Goal: Task Accomplishment & Management: Complete application form

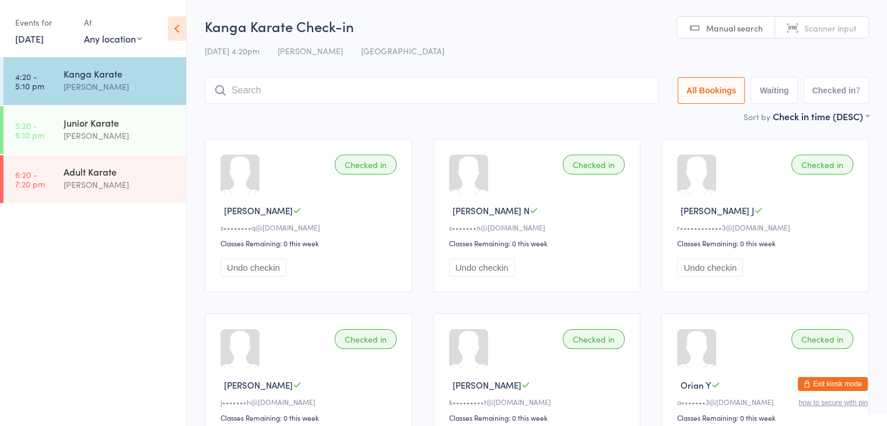
click at [115, 127] on div "Junior Karate" at bounding box center [120, 122] width 113 height 13
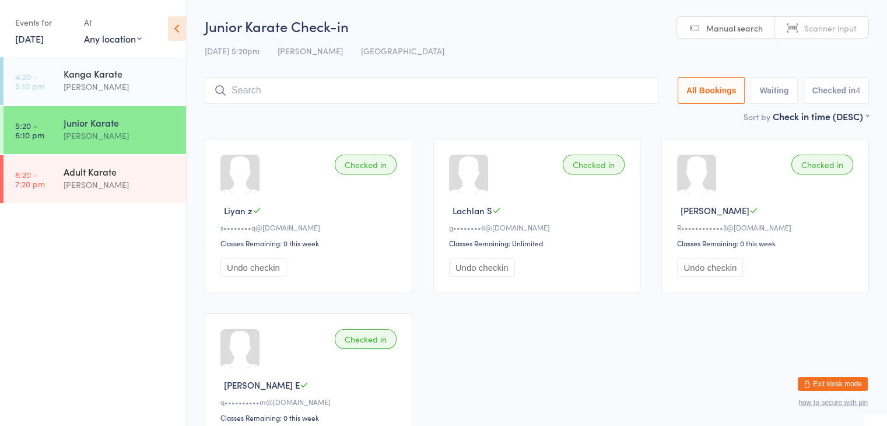
click at [383, 89] on input "search" at bounding box center [432, 90] width 454 height 27
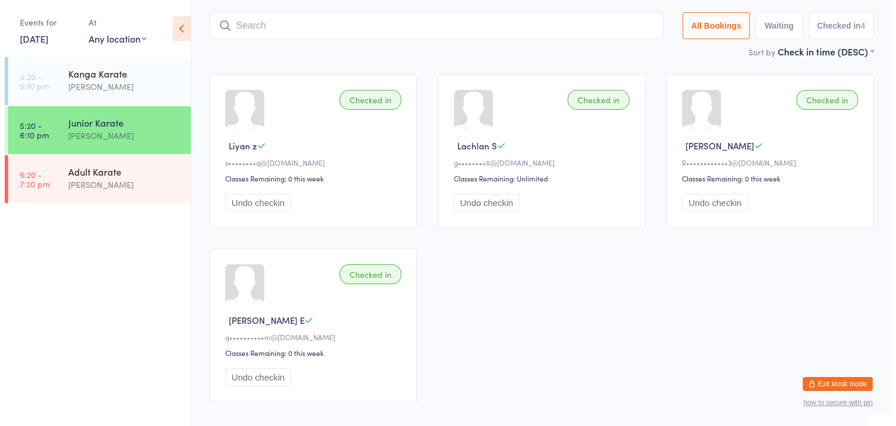
scroll to position [77, 0]
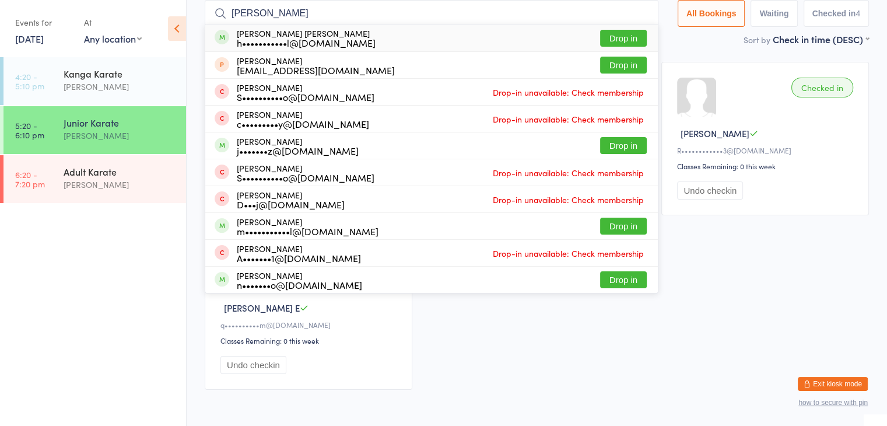
type input "[PERSON_NAME]"
click at [637, 34] on button "Drop in" at bounding box center [623, 38] width 47 height 17
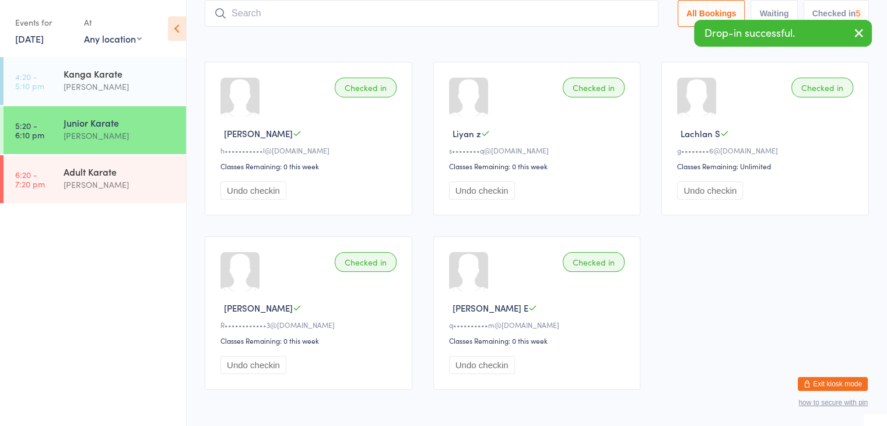
click at [612, 17] on input "search" at bounding box center [432, 13] width 454 height 27
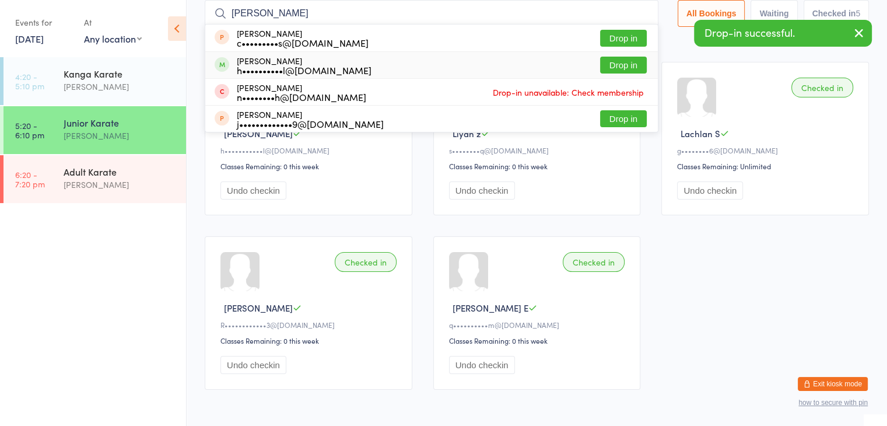
type input "jesse"
click at [627, 65] on button "Drop in" at bounding box center [623, 65] width 47 height 17
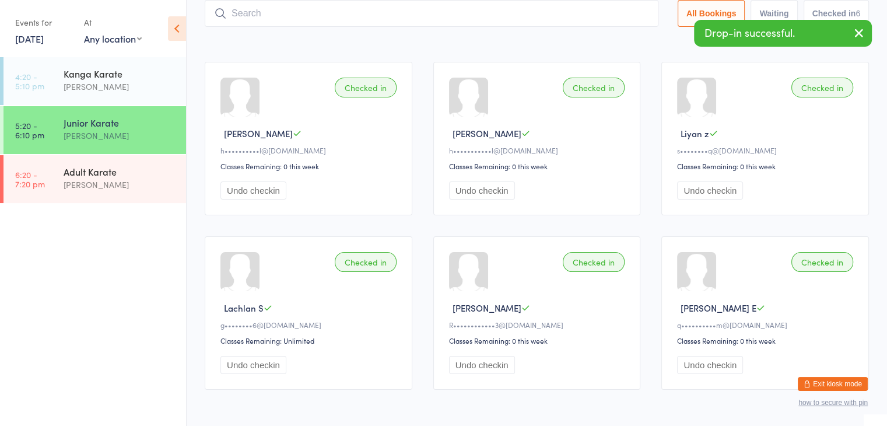
click at [627, 65] on div "Checked in Marley O h•••••••••••l@outlook.com Classes Remaining: 0 this week Un…" at bounding box center [537, 138] width 208 height 153
click at [586, 12] on input "search" at bounding box center [432, 13] width 454 height 27
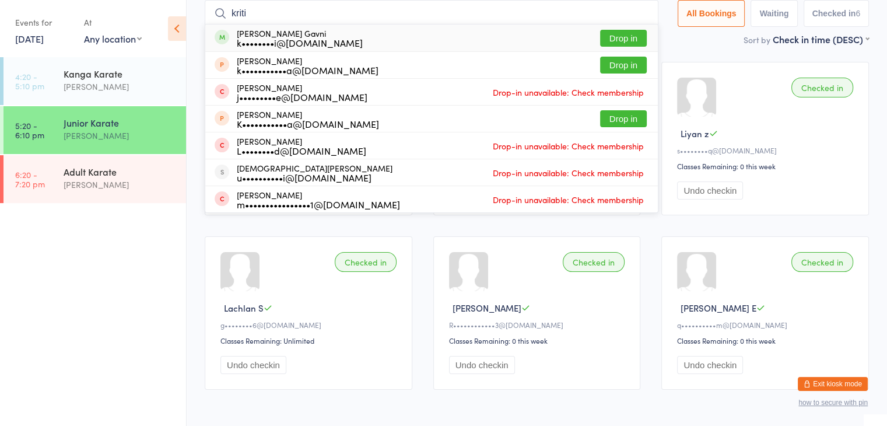
type input "kriti"
click at [617, 38] on button "Drop in" at bounding box center [623, 38] width 47 height 17
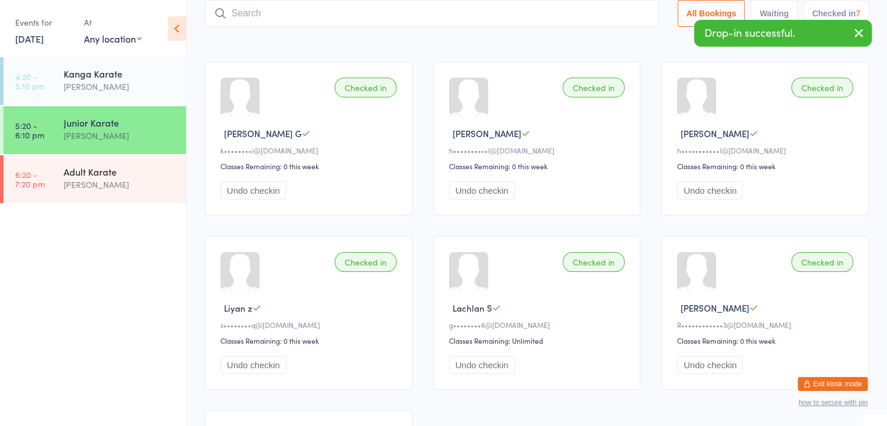
click at [602, 14] on input "search" at bounding box center [432, 13] width 454 height 27
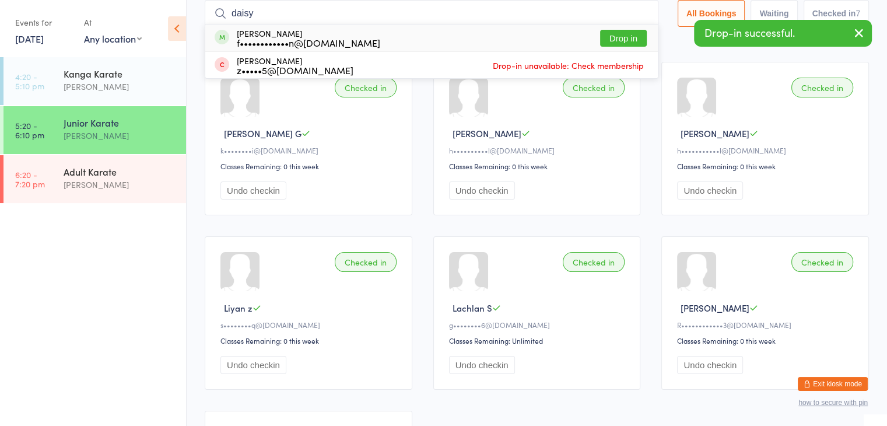
type input "daisy"
click at [629, 36] on button "Drop in" at bounding box center [623, 38] width 47 height 17
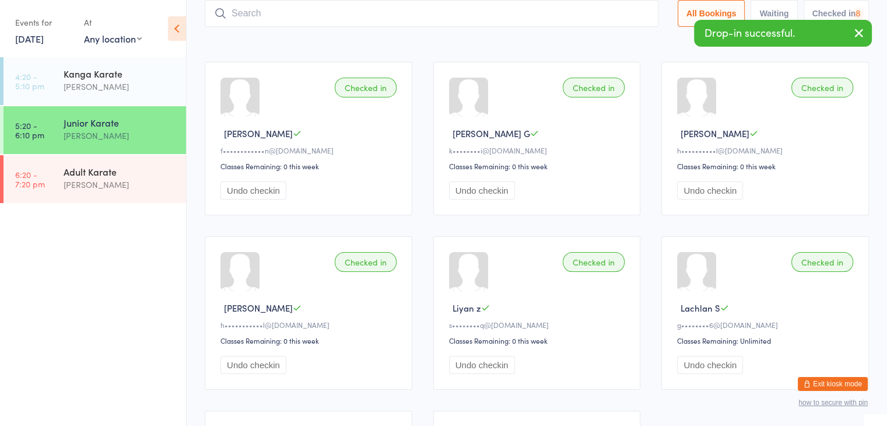
click at [609, 9] on input "search" at bounding box center [432, 13] width 454 height 27
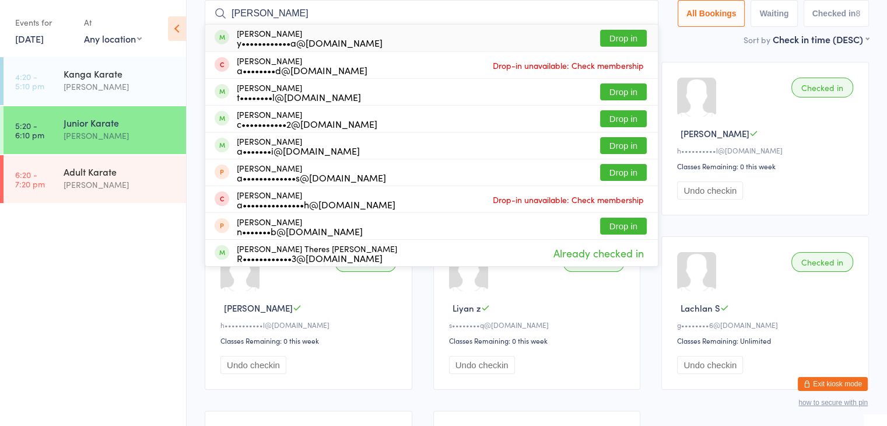
type input "anna"
click at [617, 40] on button "Drop in" at bounding box center [623, 38] width 47 height 17
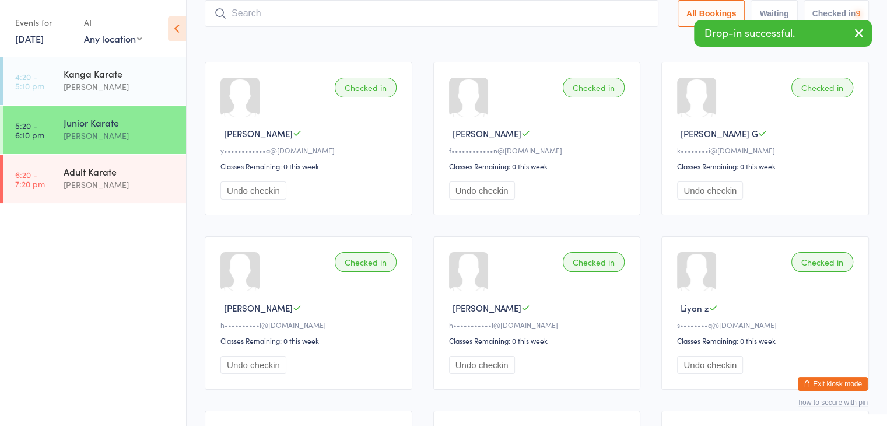
click at [602, 16] on input "search" at bounding box center [432, 13] width 454 height 27
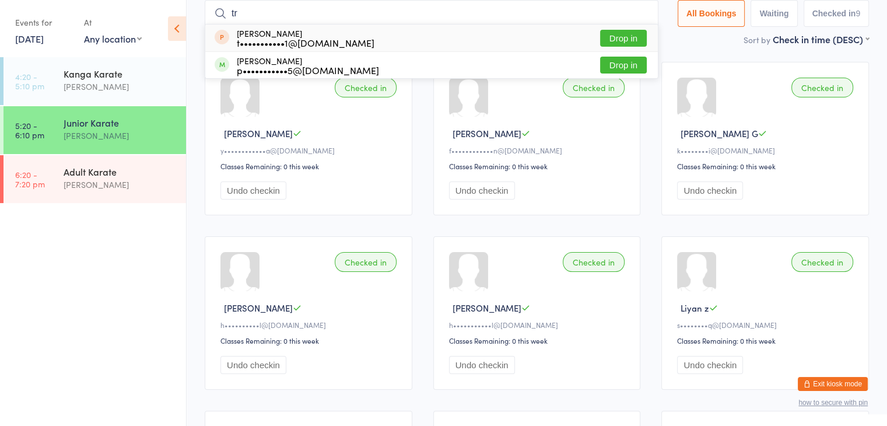
type input "t"
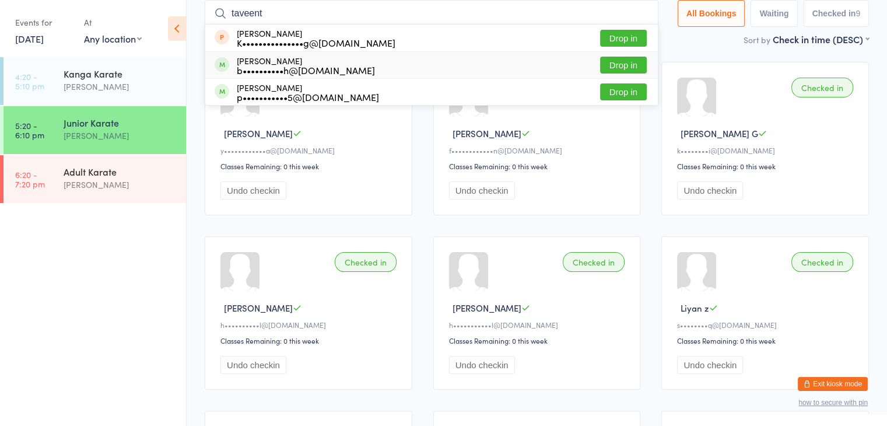
type input "taveent"
click at [609, 60] on button "Drop in" at bounding box center [623, 65] width 47 height 17
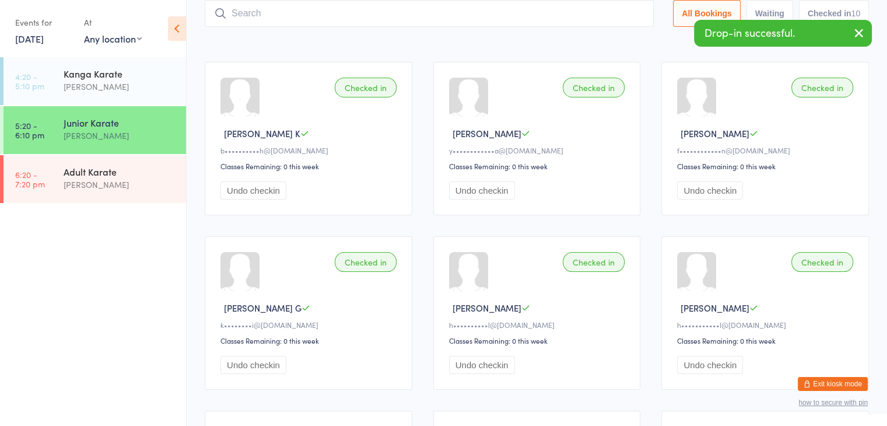
click at [590, 9] on input "search" at bounding box center [429, 13] width 449 height 27
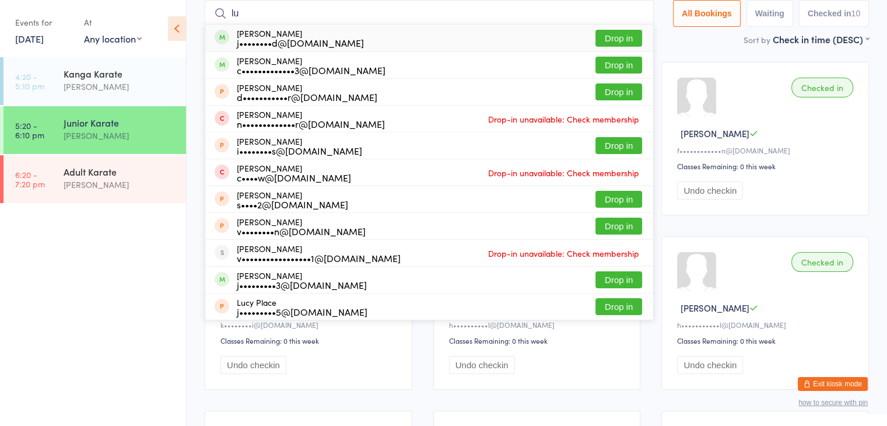
type input "l"
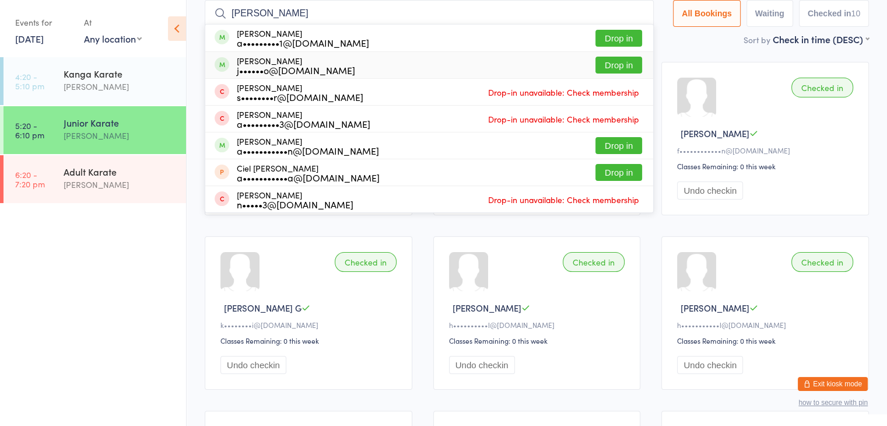
type input "daniel"
click at [610, 65] on button "Drop in" at bounding box center [618, 65] width 47 height 17
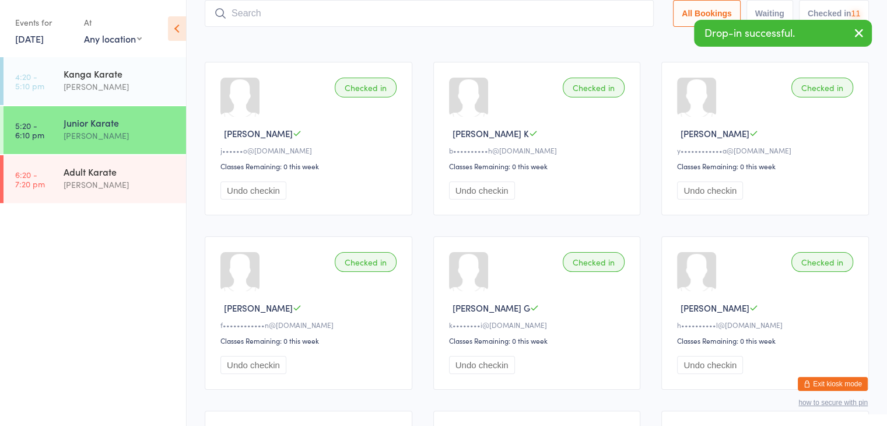
click at [576, 16] on input "search" at bounding box center [429, 13] width 449 height 27
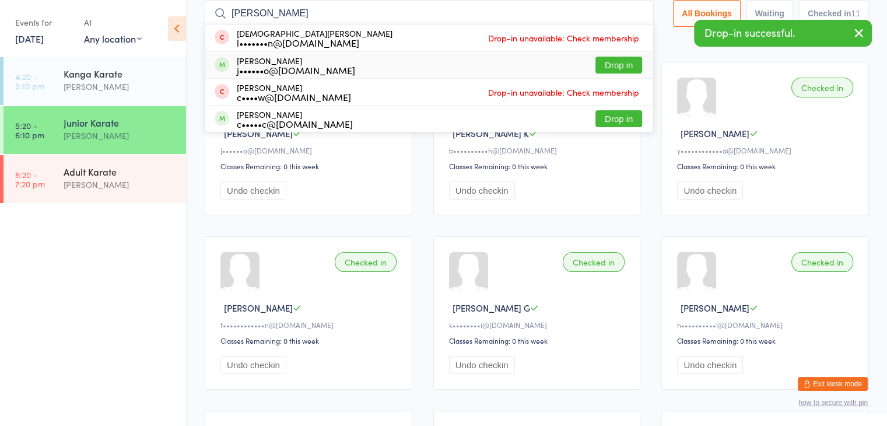
type input "chris"
click at [606, 68] on button "Drop in" at bounding box center [618, 65] width 47 height 17
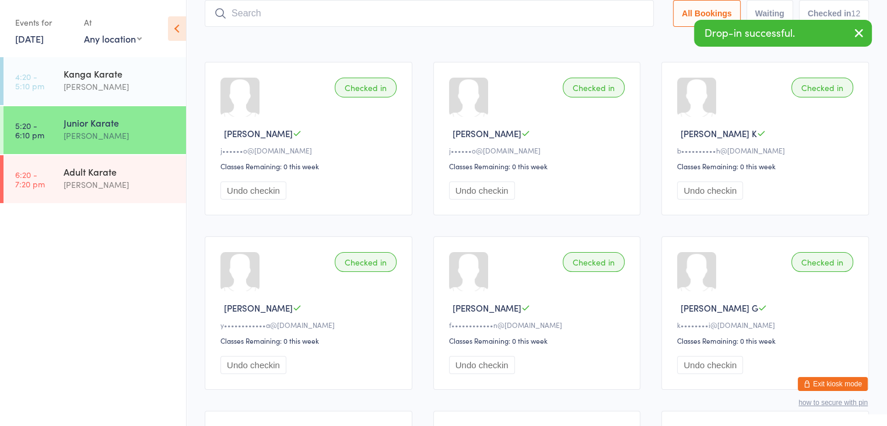
click at [576, 11] on input "search" at bounding box center [429, 13] width 449 height 27
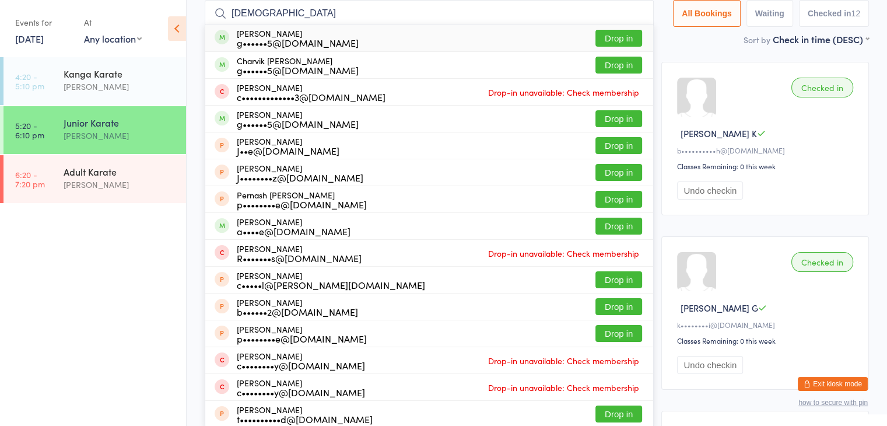
type input "charvish"
click at [616, 38] on button "Drop in" at bounding box center [618, 38] width 47 height 17
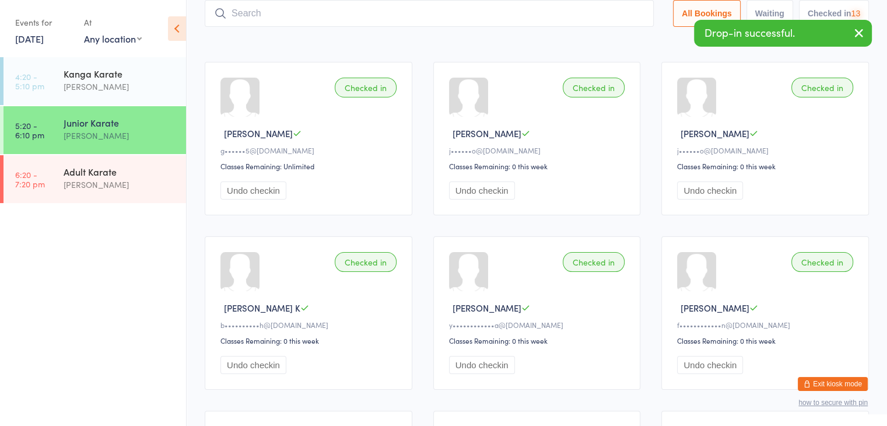
click at [600, 14] on input "search" at bounding box center [429, 13] width 449 height 27
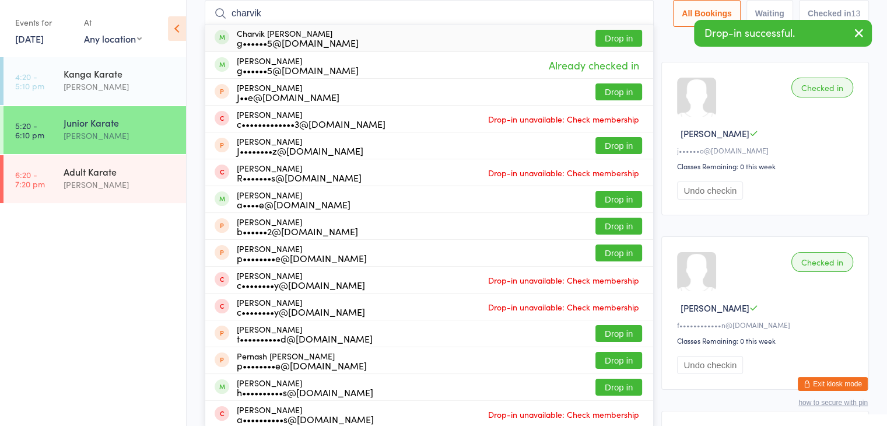
type input "charvik"
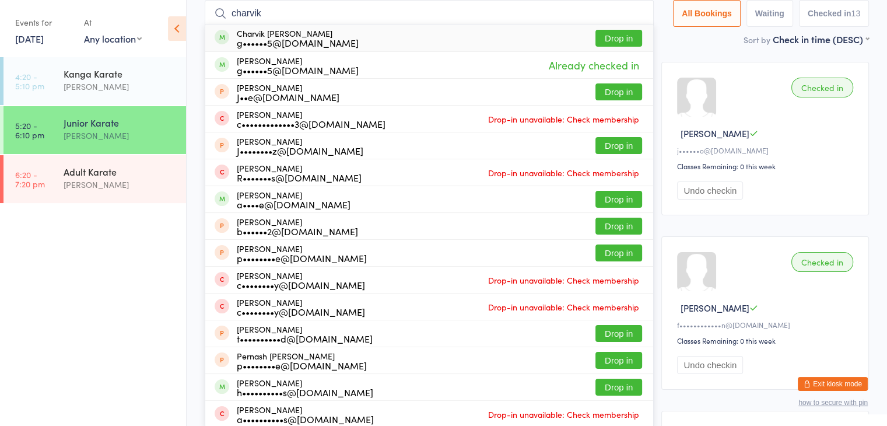
click at [614, 37] on button "Drop in" at bounding box center [618, 38] width 47 height 17
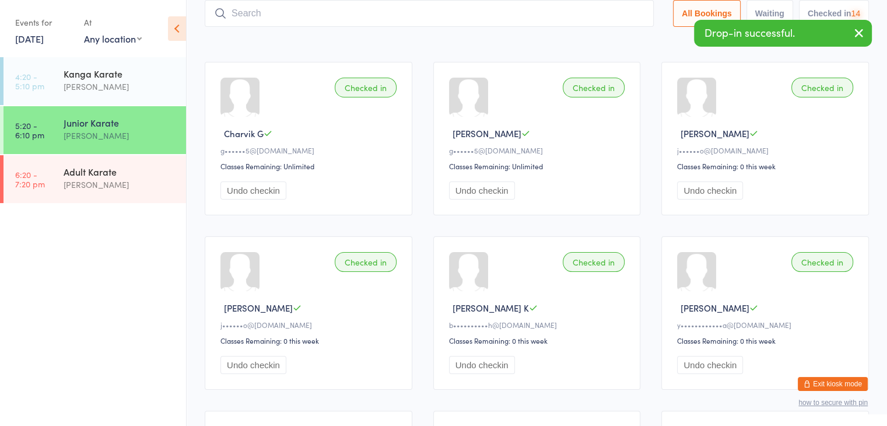
click at [602, 17] on input "search" at bounding box center [429, 13] width 449 height 27
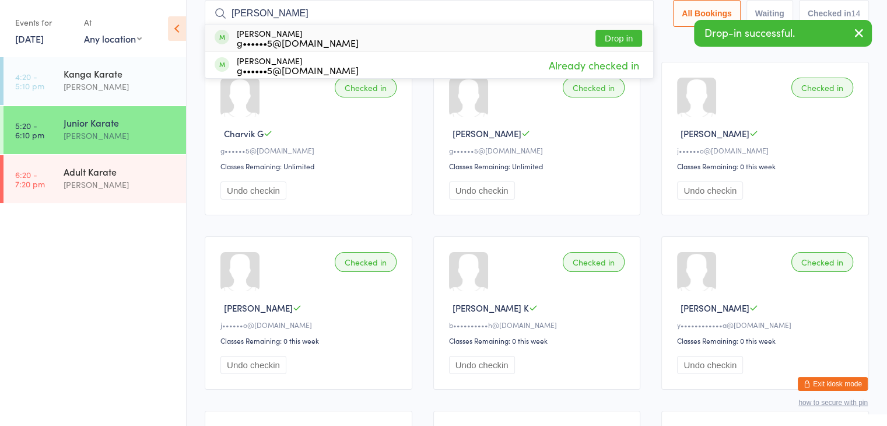
type input "urvish"
click at [623, 36] on button "Drop in" at bounding box center [618, 38] width 47 height 17
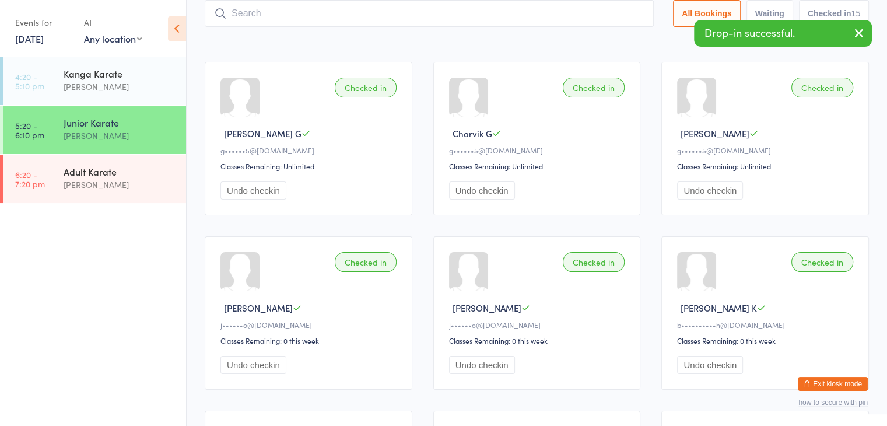
click at [599, 15] on input "search" at bounding box center [429, 13] width 449 height 27
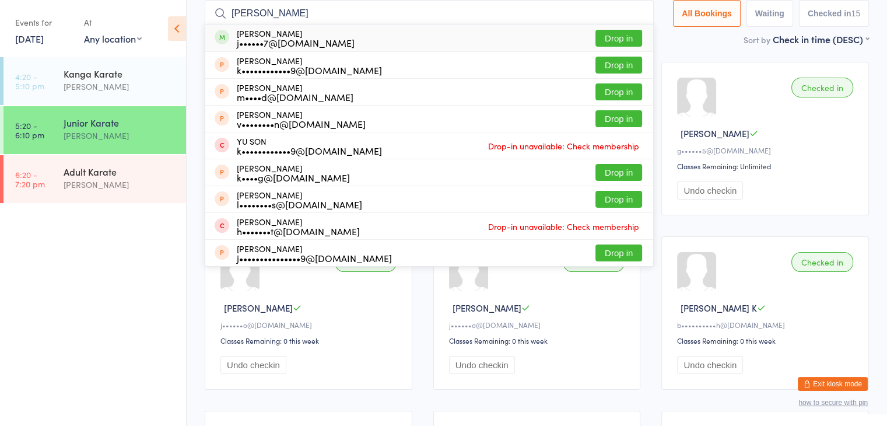
type input "lawson"
click at [608, 36] on button "Drop in" at bounding box center [618, 38] width 47 height 17
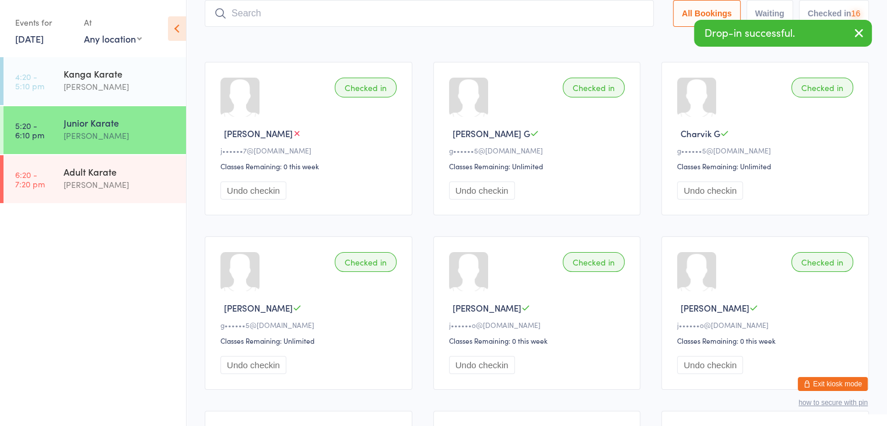
click at [588, 16] on input "search" at bounding box center [429, 13] width 449 height 27
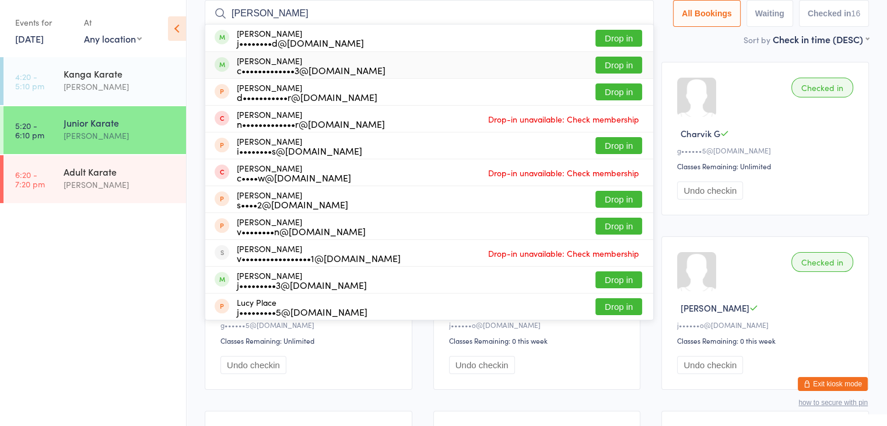
type input "lucas"
click at [621, 65] on button "Drop in" at bounding box center [618, 65] width 47 height 17
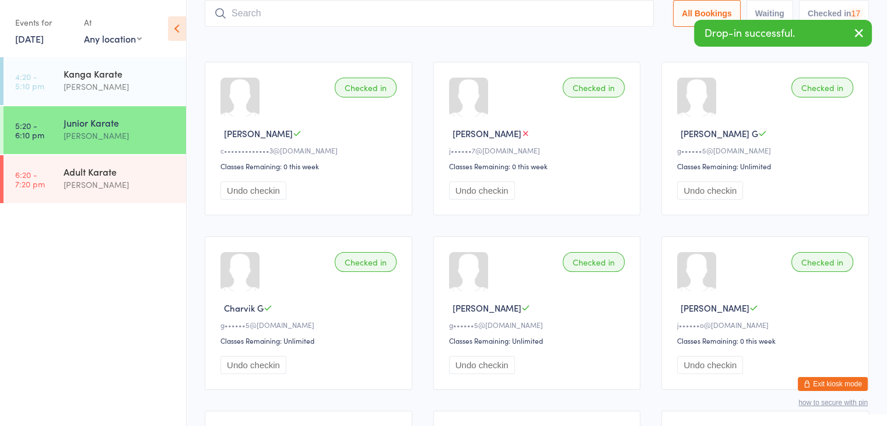
click at [593, 16] on input "search" at bounding box center [429, 13] width 449 height 27
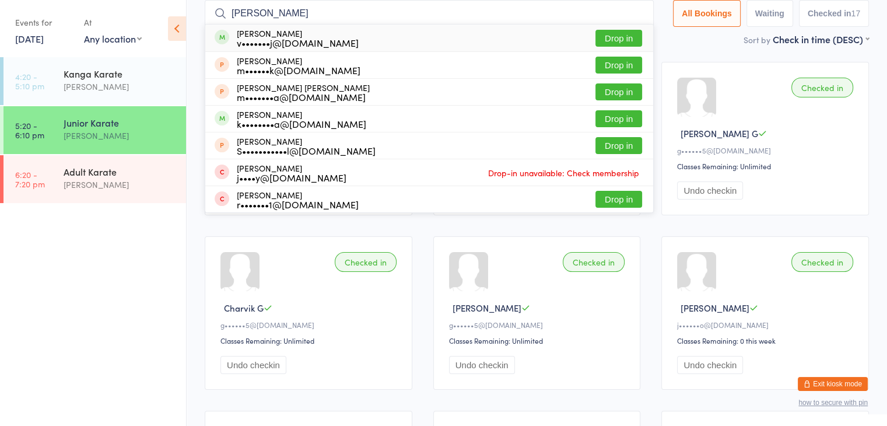
type input "vivaan"
click at [621, 36] on button "Drop in" at bounding box center [618, 38] width 47 height 17
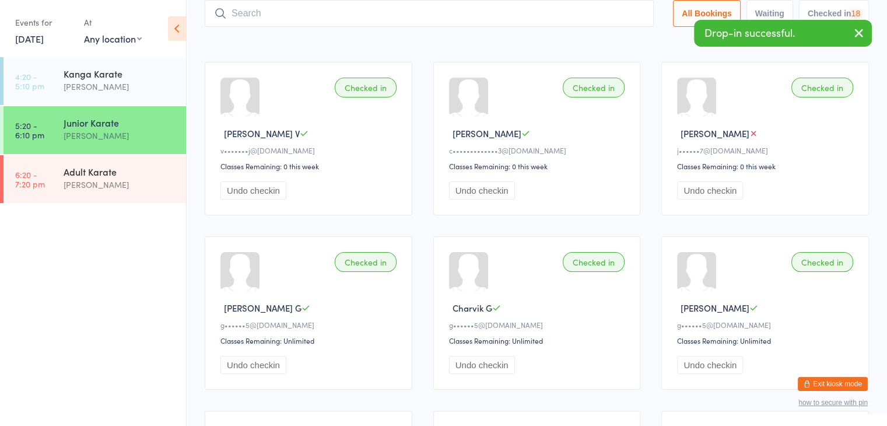
click at [609, 13] on input "search" at bounding box center [429, 13] width 449 height 27
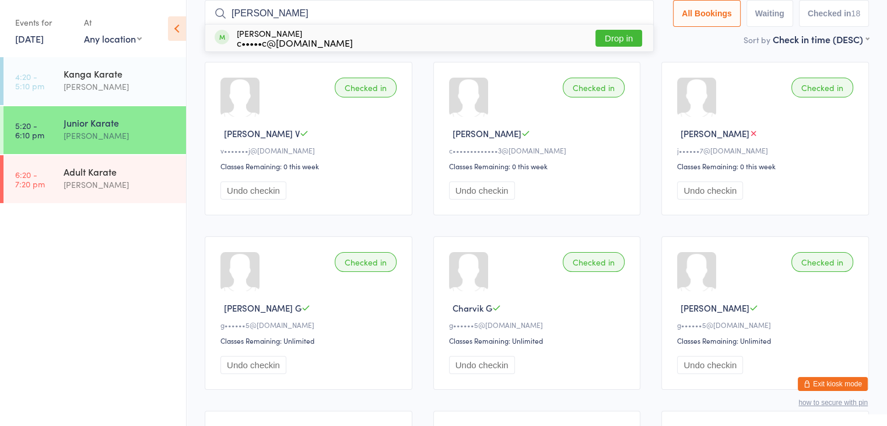
type input "luis"
click at [622, 36] on button "Drop in" at bounding box center [618, 38] width 47 height 17
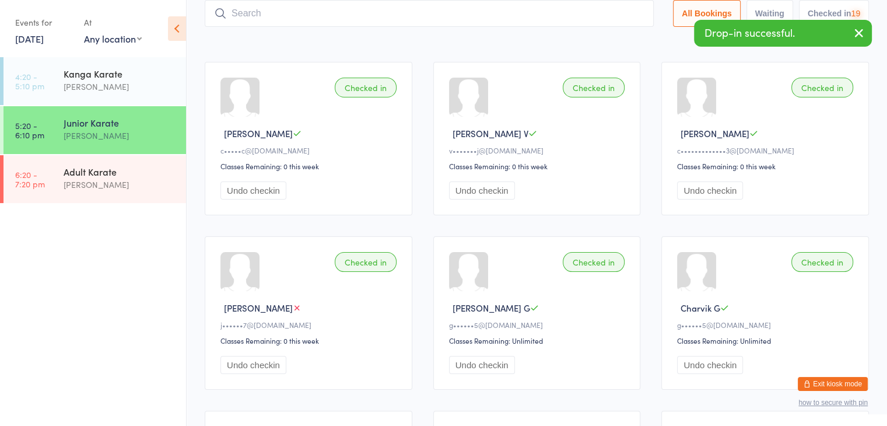
click at [615, 16] on input "search" at bounding box center [429, 13] width 449 height 27
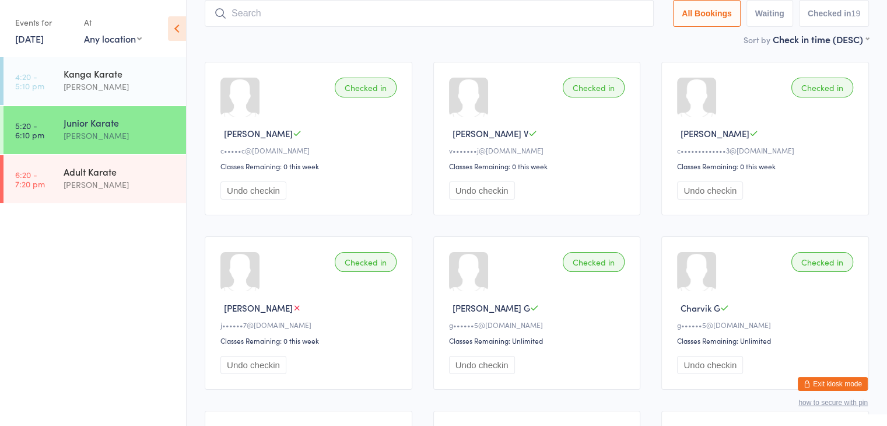
click at [611, 13] on input "search" at bounding box center [429, 13] width 449 height 27
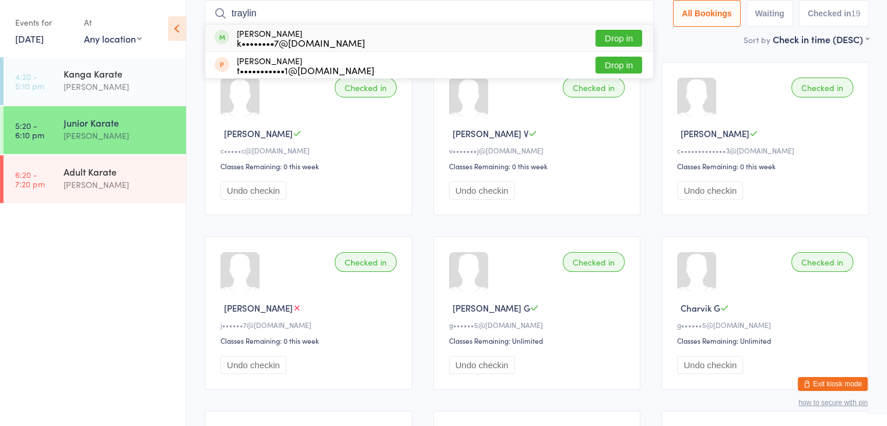
type input "traylin"
click at [622, 36] on button "Drop in" at bounding box center [618, 38] width 47 height 17
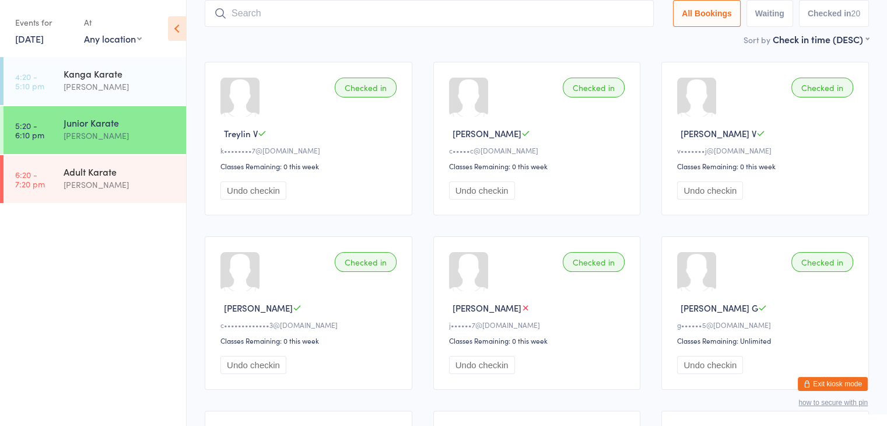
click at [352, 13] on input "search" at bounding box center [429, 13] width 449 height 27
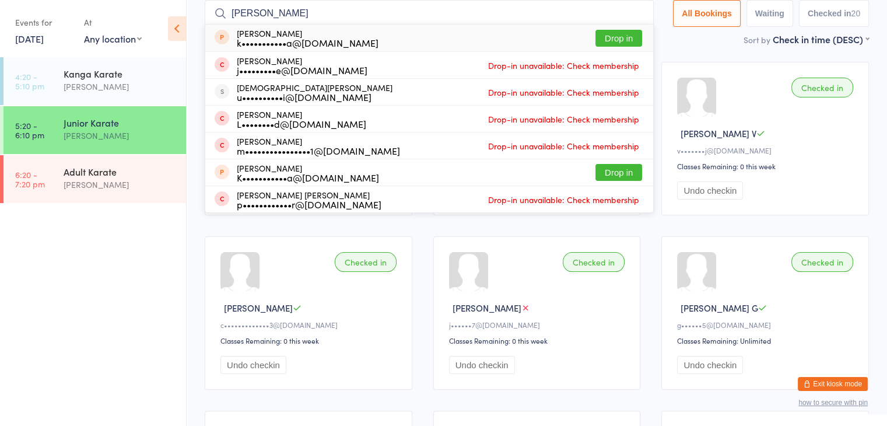
type input "krish"
click at [609, 40] on button "Drop in" at bounding box center [618, 38] width 47 height 17
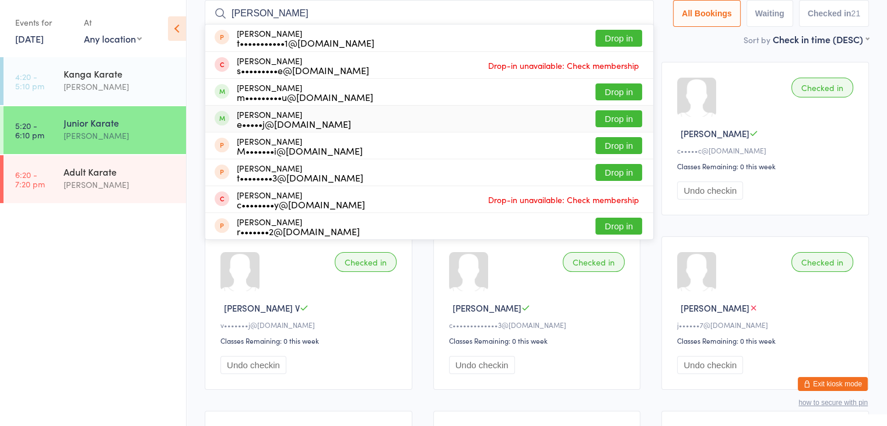
type input "ryan"
click at [613, 118] on button "Drop in" at bounding box center [618, 118] width 47 height 17
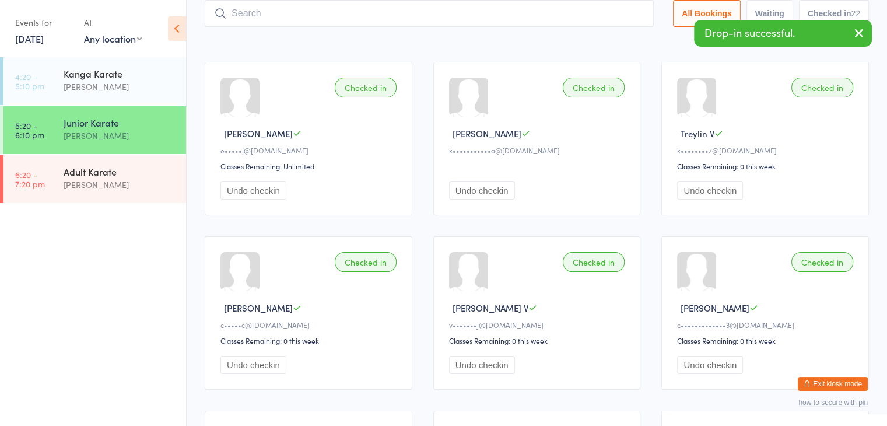
click at [572, 22] on input "search" at bounding box center [429, 13] width 449 height 27
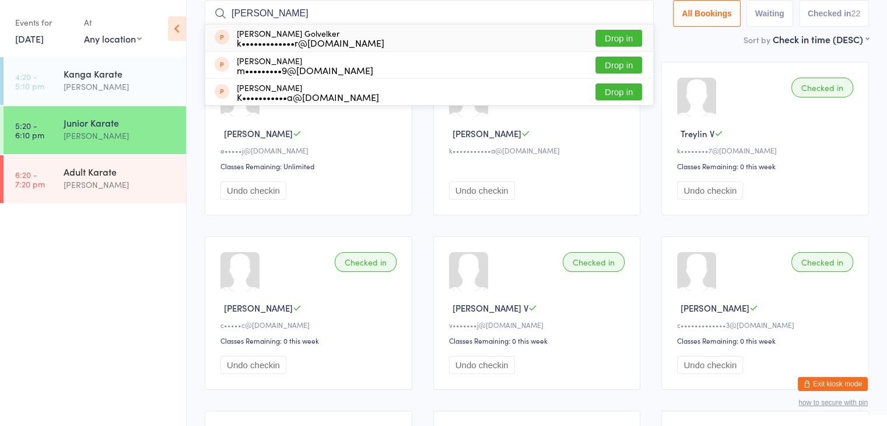
type input "kaveer"
click at [605, 40] on button "Drop in" at bounding box center [618, 38] width 47 height 17
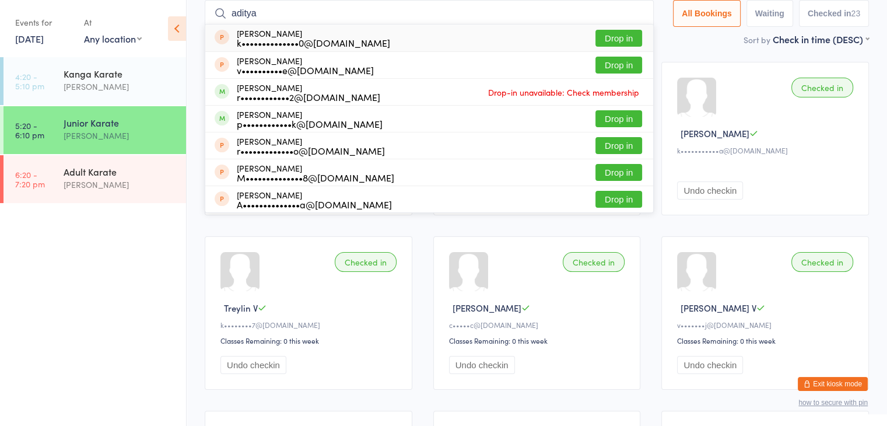
click at [345, 7] on input "aditya" at bounding box center [429, 13] width 449 height 27
type input "a"
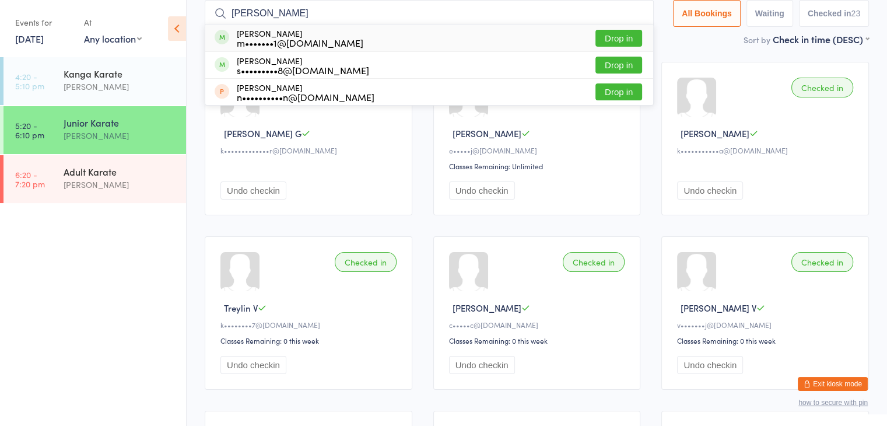
type input "jeremy"
click at [611, 34] on button "Drop in" at bounding box center [618, 38] width 47 height 17
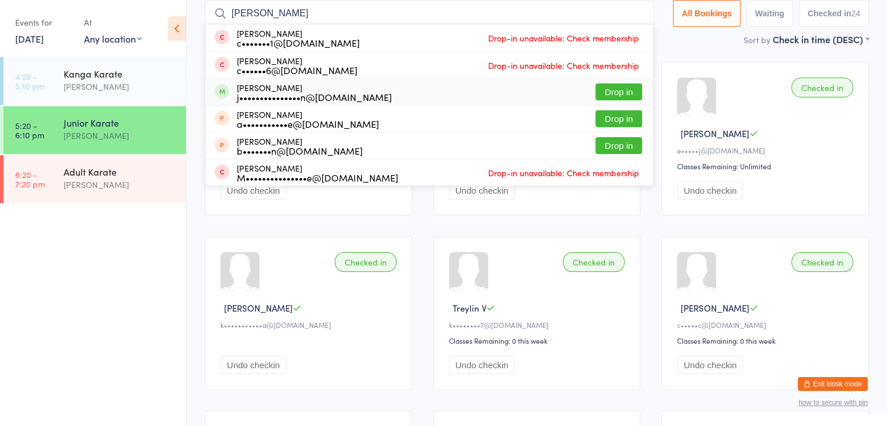
type input "zack"
click at [613, 92] on button "Drop in" at bounding box center [618, 91] width 47 height 17
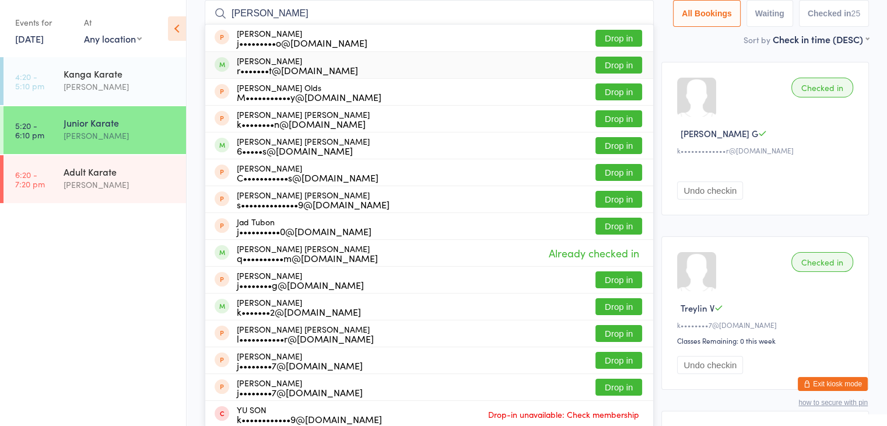
type input "jason"
click at [613, 61] on button "Drop in" at bounding box center [618, 65] width 47 height 17
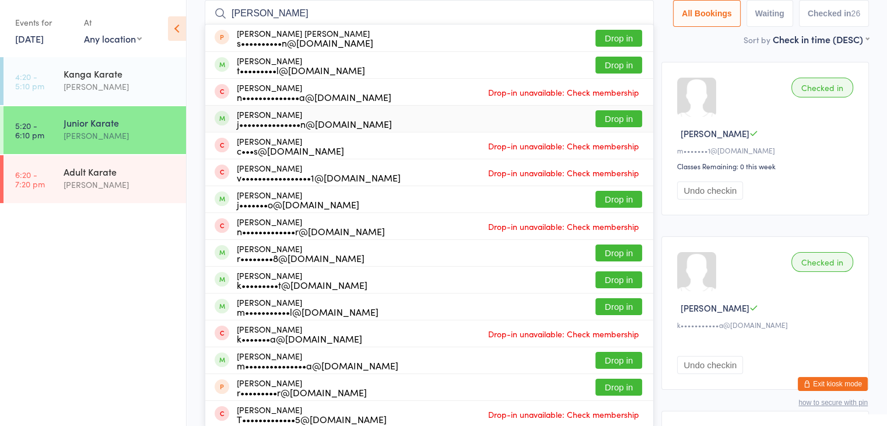
type input "alex"
click at [626, 117] on button "Drop in" at bounding box center [618, 118] width 47 height 17
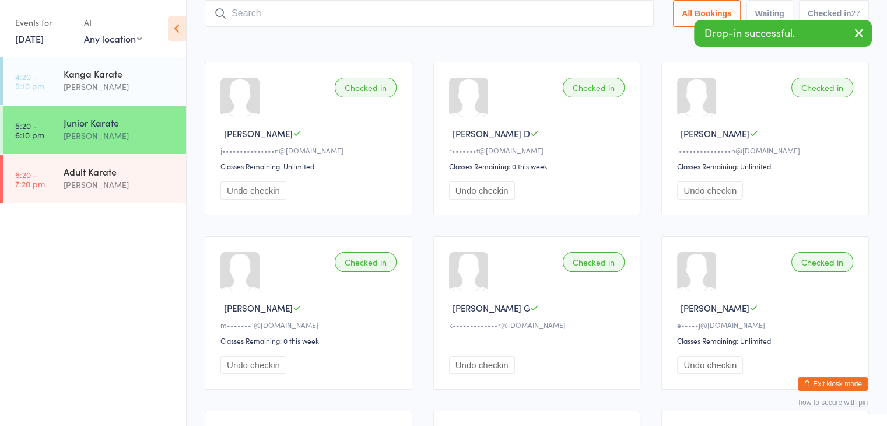
click at [585, 19] on input "search" at bounding box center [429, 13] width 449 height 27
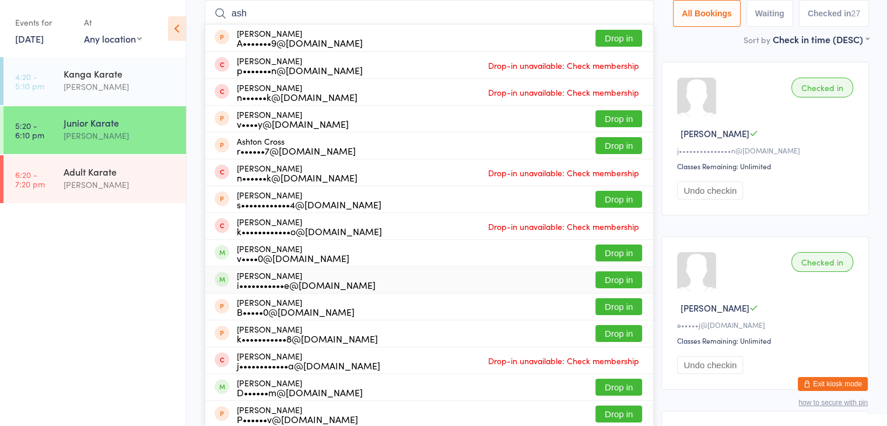
type input "ash"
click at [617, 280] on button "Drop in" at bounding box center [618, 279] width 47 height 17
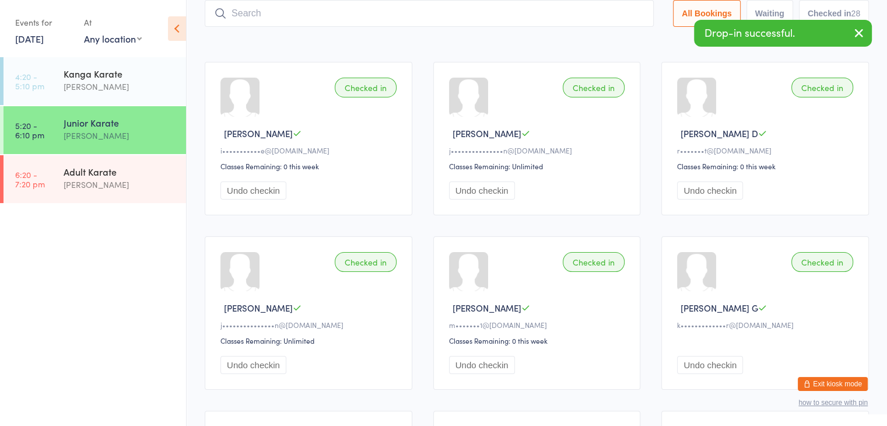
click at [557, 12] on input "search" at bounding box center [429, 13] width 449 height 27
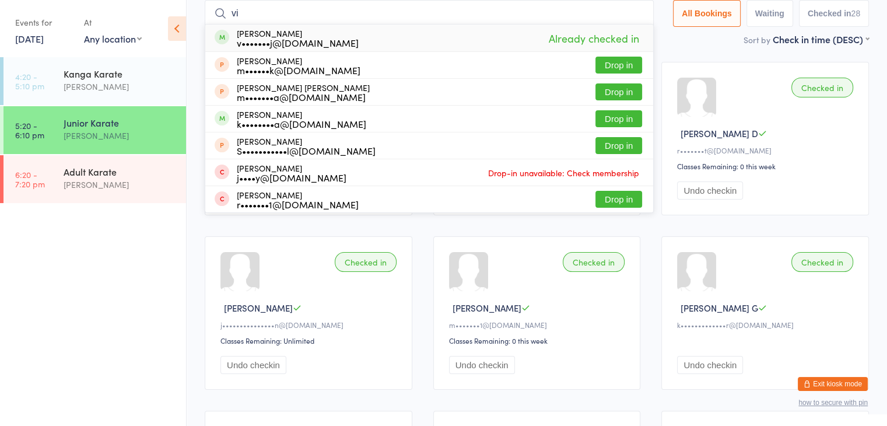
type input "v"
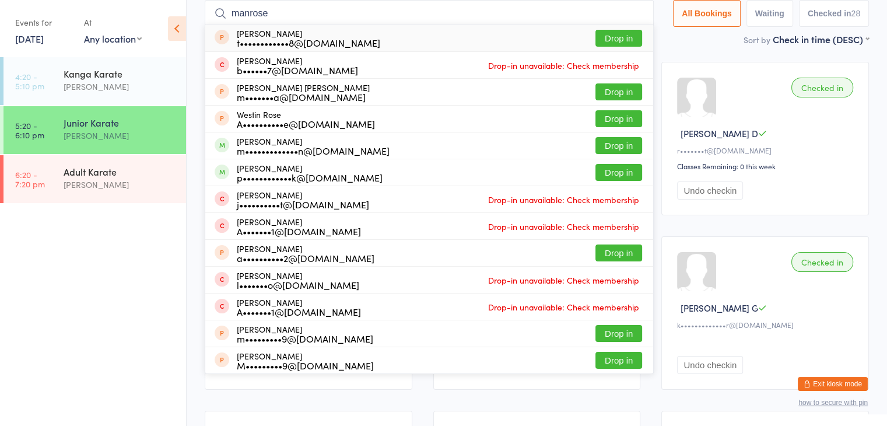
type input "manrose"
click at [616, 37] on button "Drop in" at bounding box center [618, 38] width 47 height 17
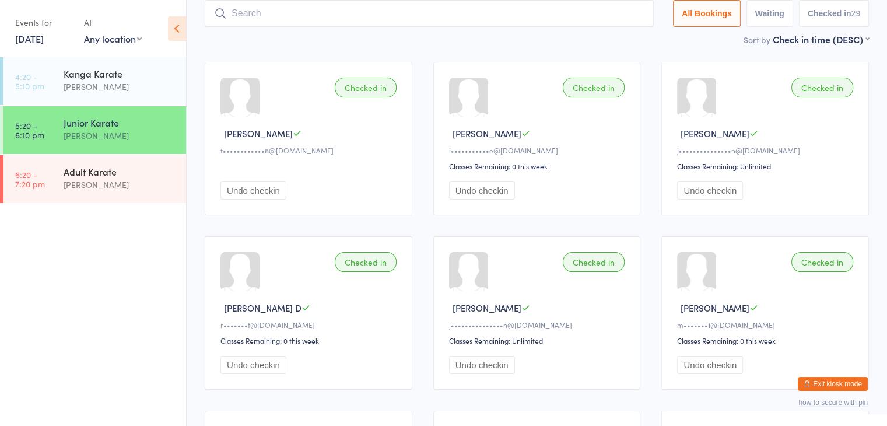
click at [834, 377] on button "Exit kiosk mode" at bounding box center [833, 384] width 70 height 14
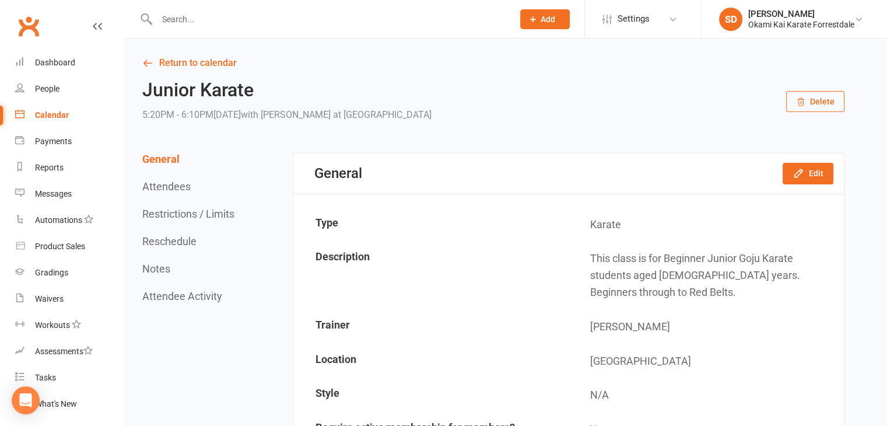
click at [211, 19] on input "text" at bounding box center [329, 19] width 352 height 16
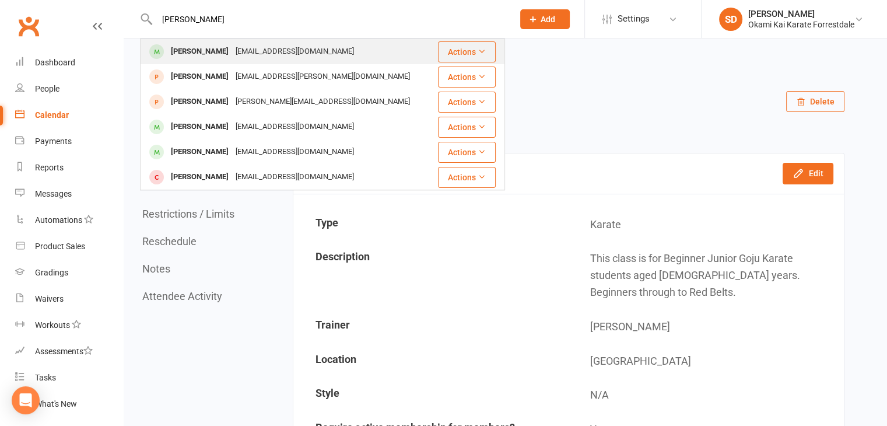
type input "aaditya"
click at [208, 51] on div "[PERSON_NAME]" at bounding box center [199, 51] width 65 height 17
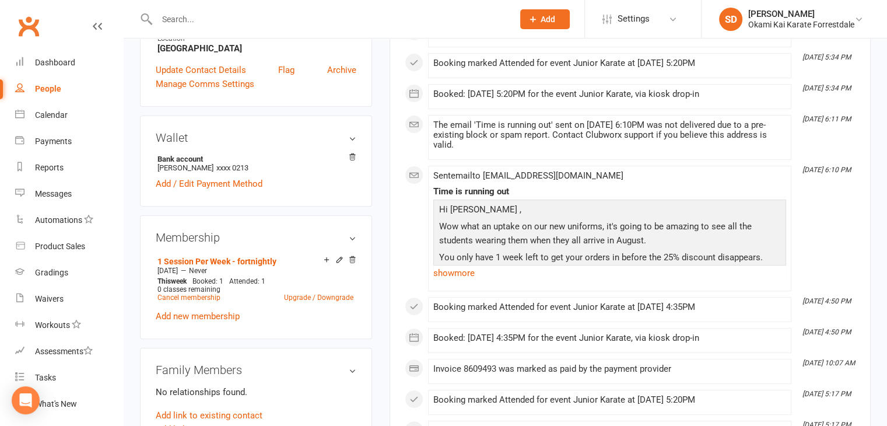
scroll to position [327, 0]
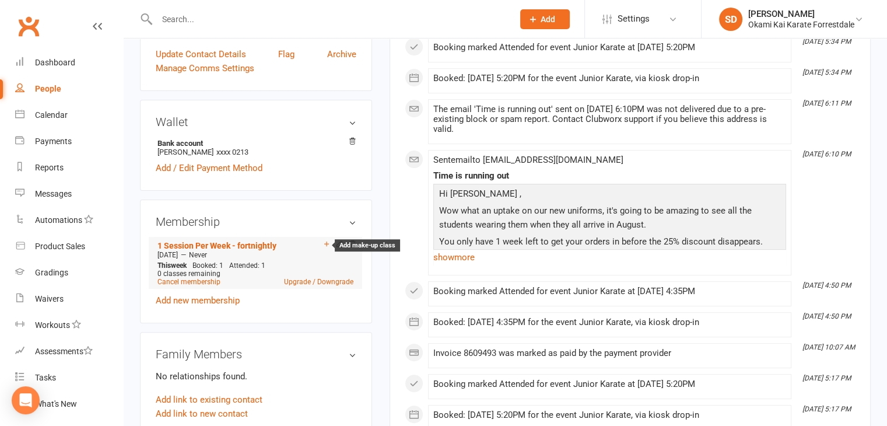
click at [324, 245] on icon at bounding box center [326, 243] width 5 height 5
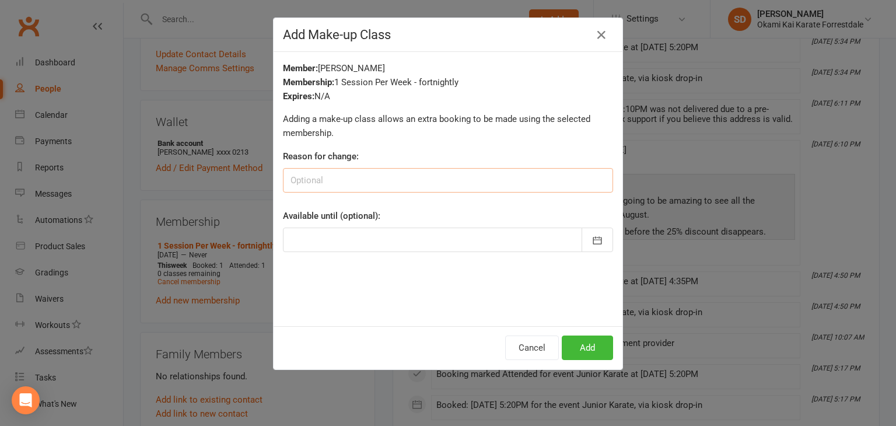
click at [353, 180] on input at bounding box center [448, 180] width 330 height 24
type input "sick"
click at [598, 238] on icon "button" at bounding box center [597, 240] width 12 height 12
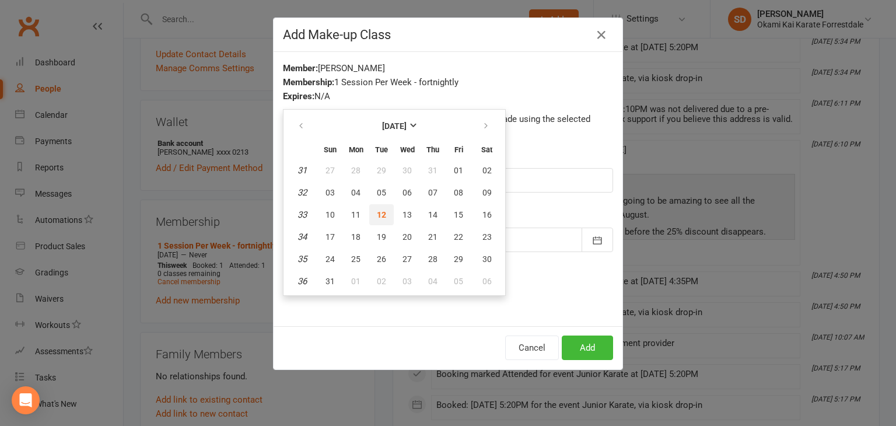
click at [377, 205] on button "12" at bounding box center [381, 214] width 24 height 21
type input "12 Aug 2025"
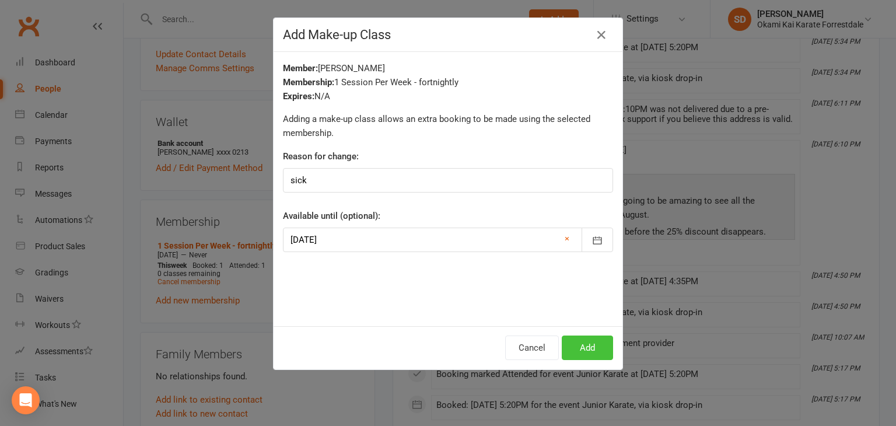
click at [578, 346] on button "Add" at bounding box center [587, 347] width 51 height 24
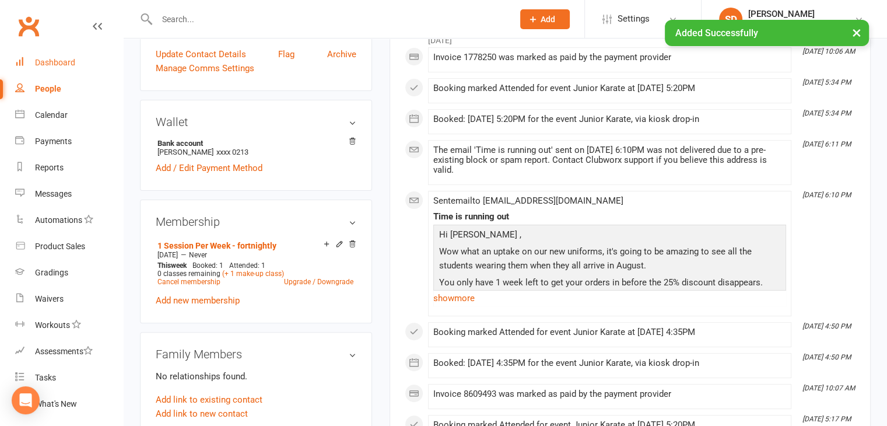
click at [55, 59] on div "Dashboard" at bounding box center [55, 62] width 40 height 9
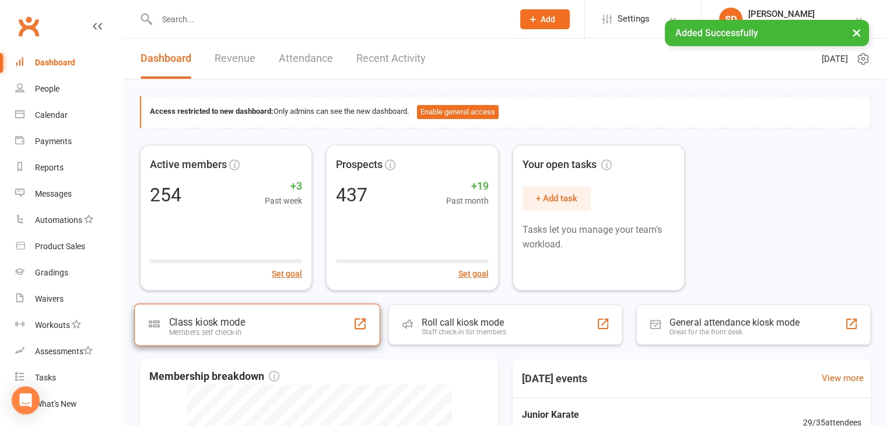
click at [268, 332] on div "Class kiosk mode Members self check-in" at bounding box center [257, 324] width 246 height 42
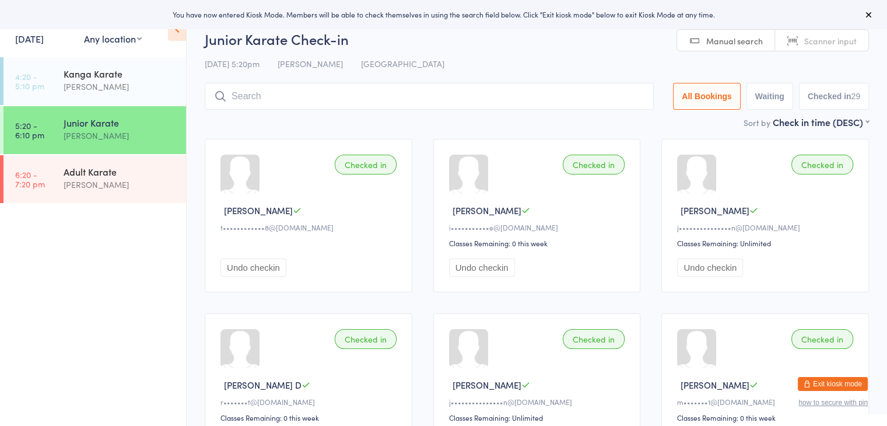
click at [334, 94] on input "search" at bounding box center [429, 96] width 449 height 27
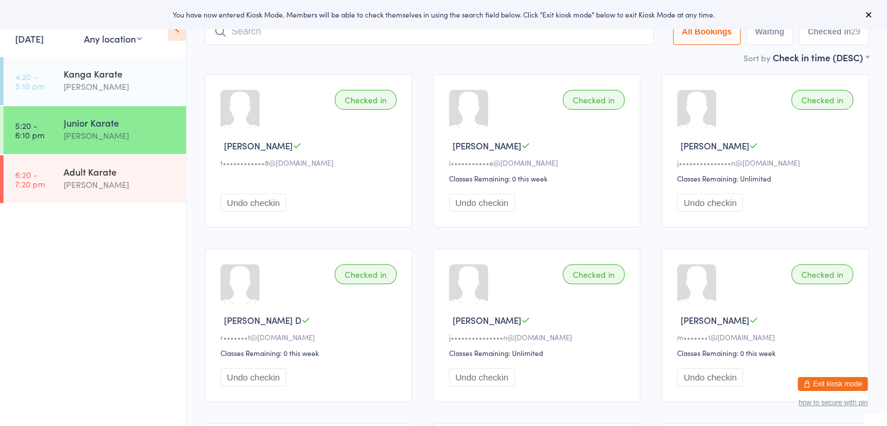
scroll to position [83, 0]
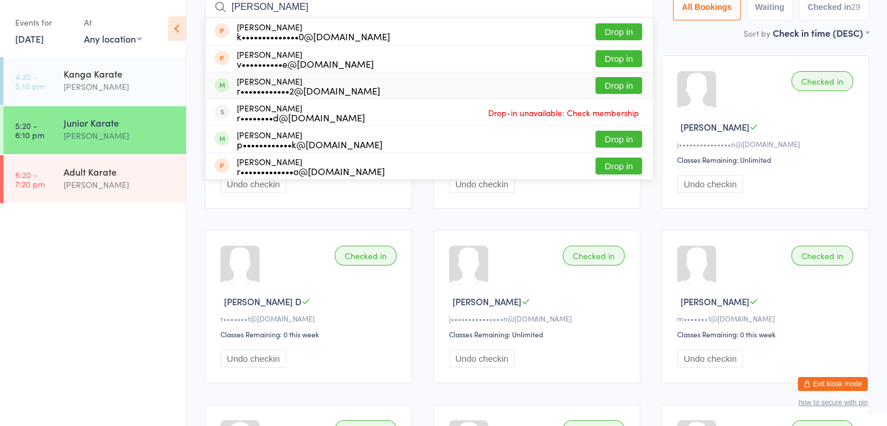
type input "additya"
click at [615, 85] on button "Drop in" at bounding box center [618, 85] width 47 height 17
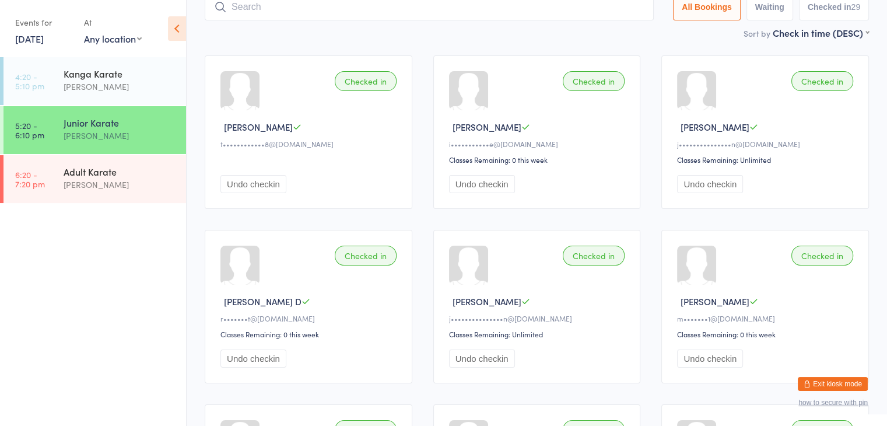
scroll to position [77, 0]
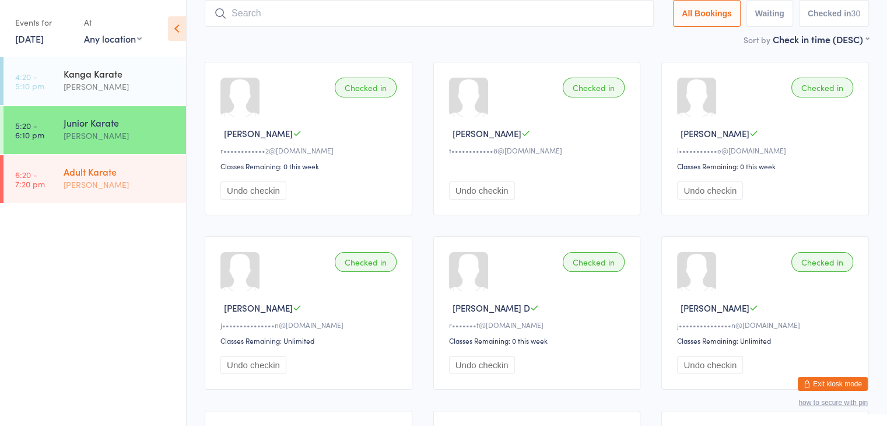
click at [140, 199] on div "Adult Karate Sonya Del Carlo" at bounding box center [125, 178] width 122 height 46
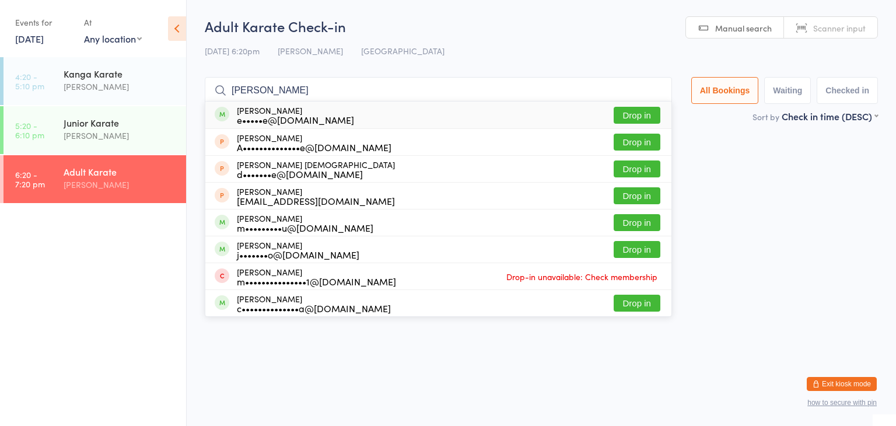
type input "Malcolm"
click at [631, 120] on button "Drop in" at bounding box center [636, 115] width 47 height 17
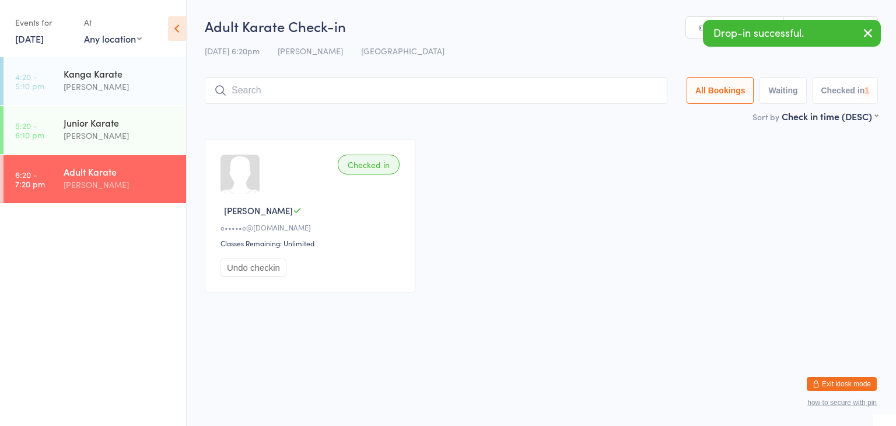
click at [606, 93] on input "search" at bounding box center [436, 90] width 462 height 27
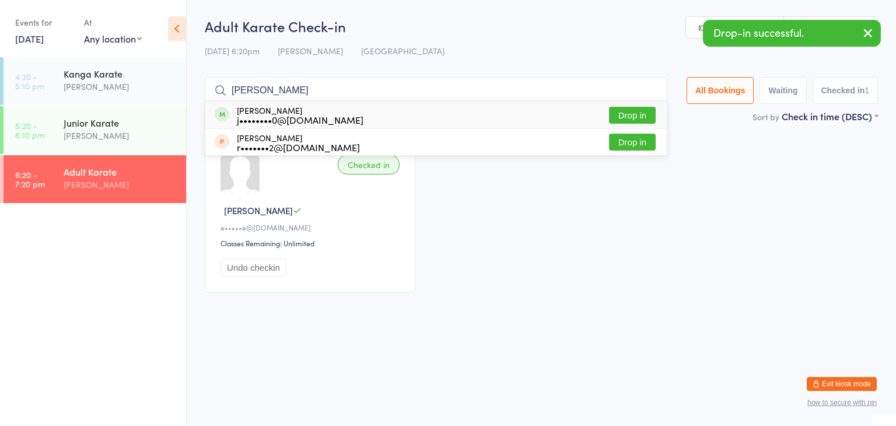
type input "rhea"
click at [633, 113] on button "Drop in" at bounding box center [632, 115] width 47 height 17
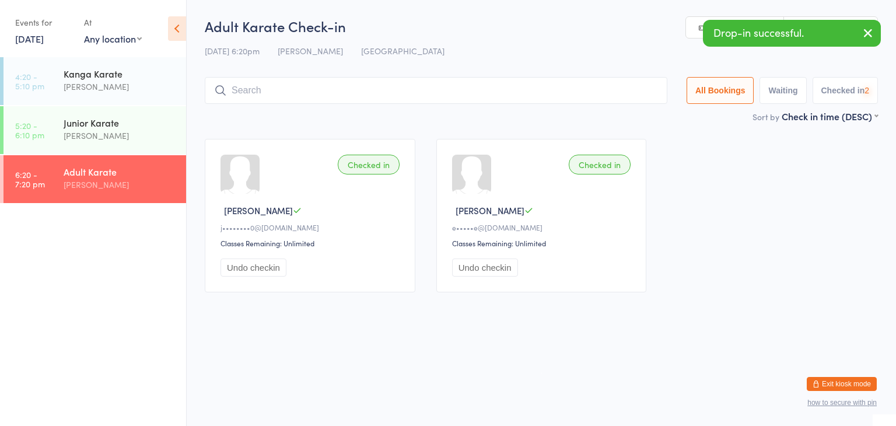
click at [616, 92] on input "search" at bounding box center [436, 90] width 462 height 27
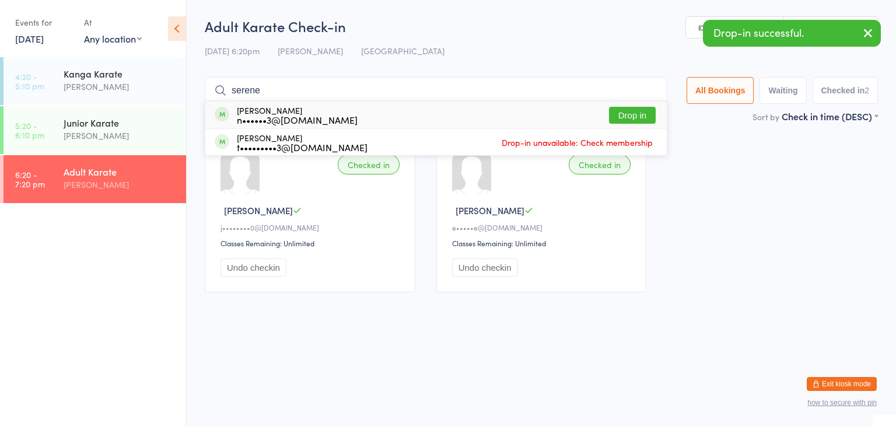
type input "serene"
click at [641, 110] on button "Drop in" at bounding box center [632, 115] width 47 height 17
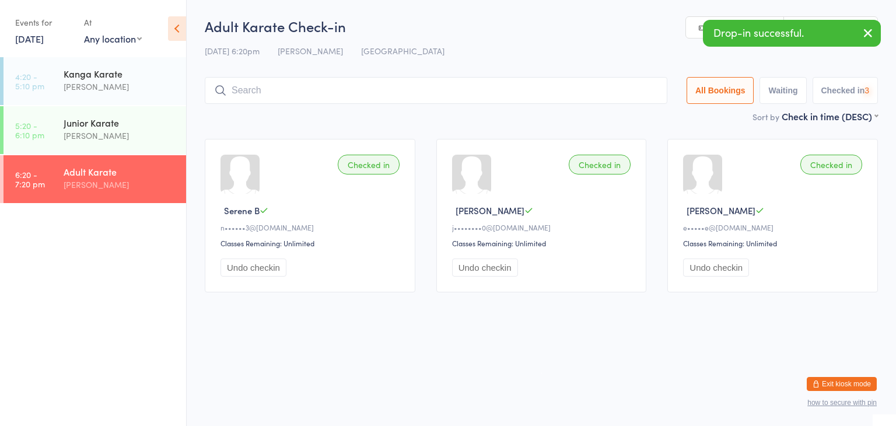
click at [630, 94] on input "search" at bounding box center [436, 90] width 462 height 27
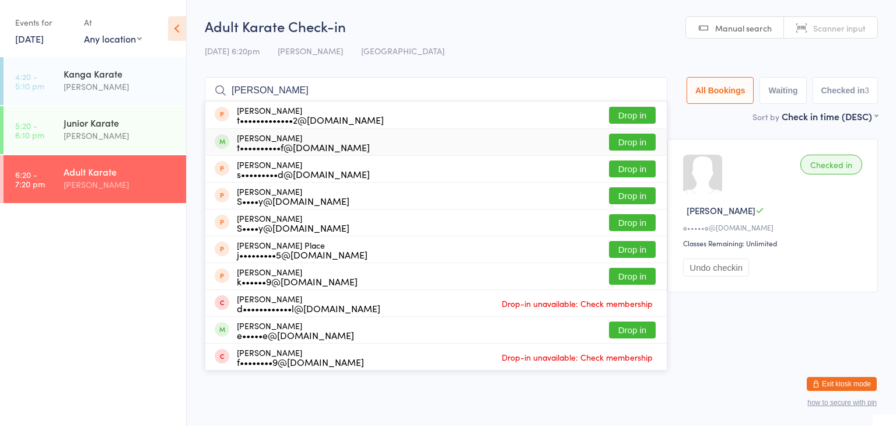
type input "emilia"
click at [621, 141] on button "Drop in" at bounding box center [632, 142] width 47 height 17
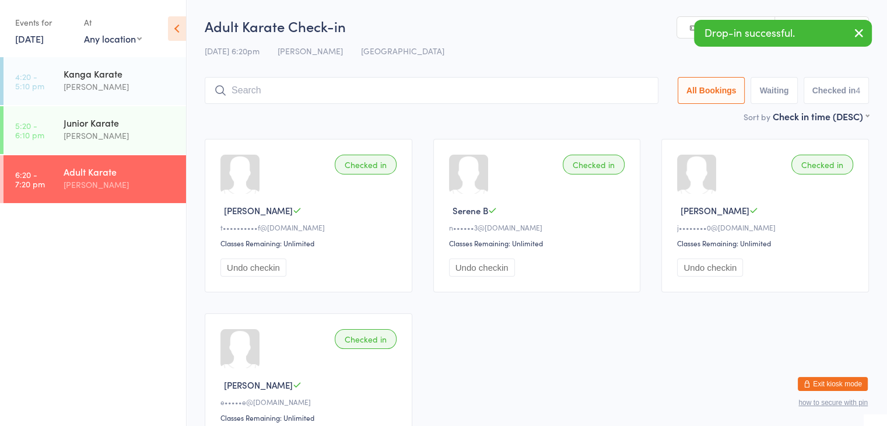
click at [595, 93] on input "search" at bounding box center [432, 90] width 454 height 27
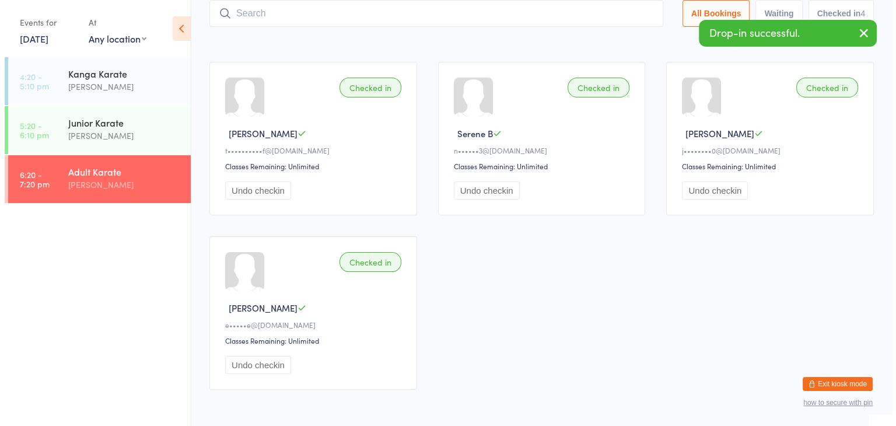
scroll to position [77, 0]
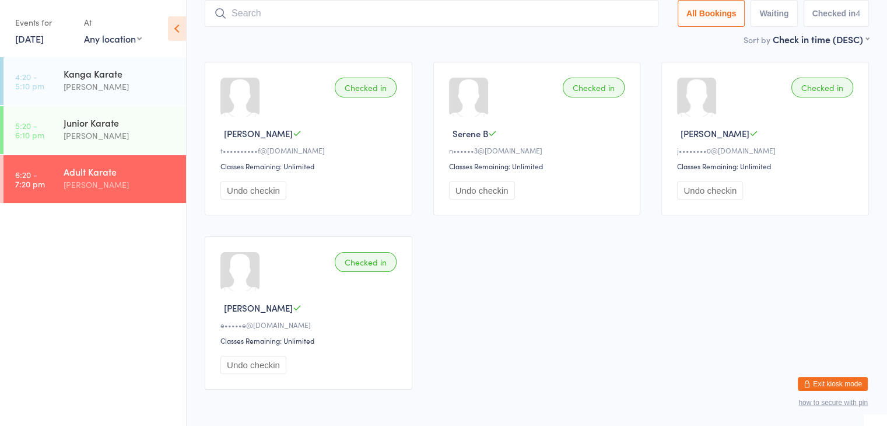
click at [821, 381] on button "Exit kiosk mode" at bounding box center [833, 384] width 70 height 14
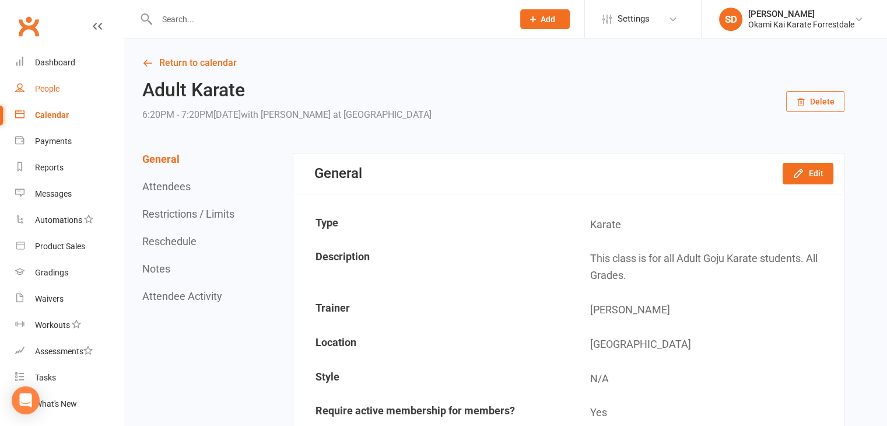
click at [50, 90] on div "People" at bounding box center [47, 88] width 24 height 9
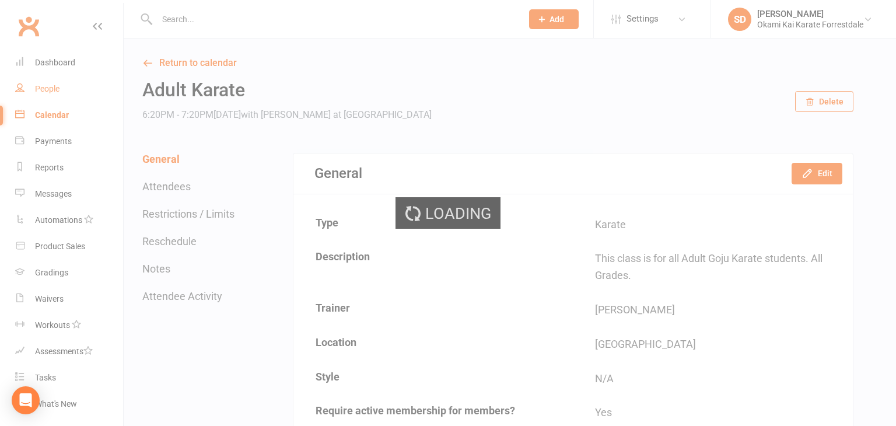
select select "100"
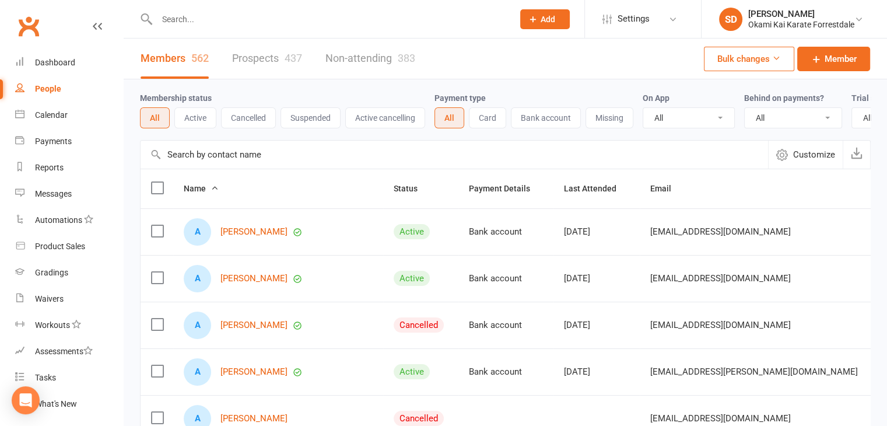
click at [260, 157] on input "text" at bounding box center [454, 155] width 627 height 28
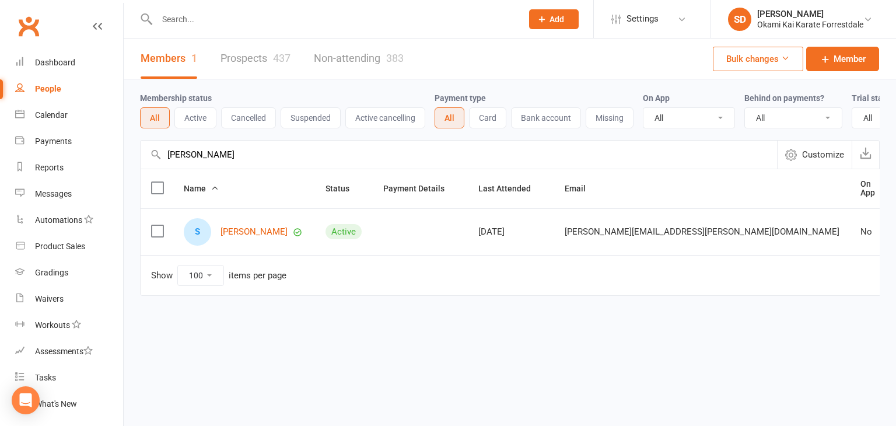
type input "[PERSON_NAME]"
click at [245, 54] on link "Prospects 437" at bounding box center [255, 58] width 70 height 40
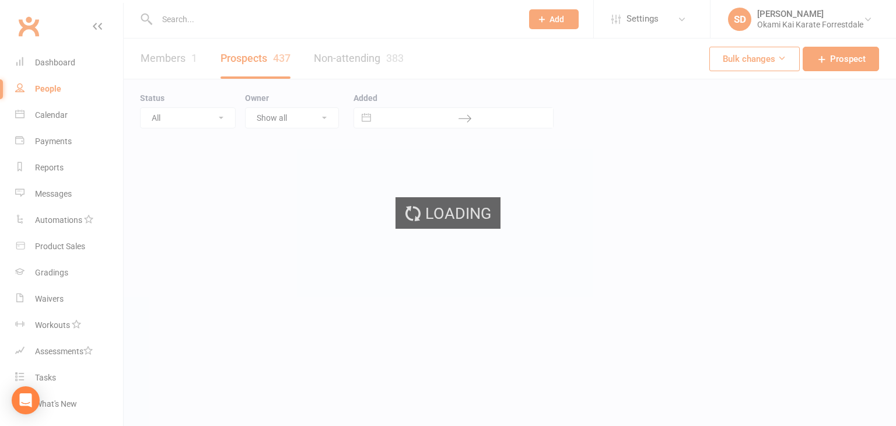
select select "100"
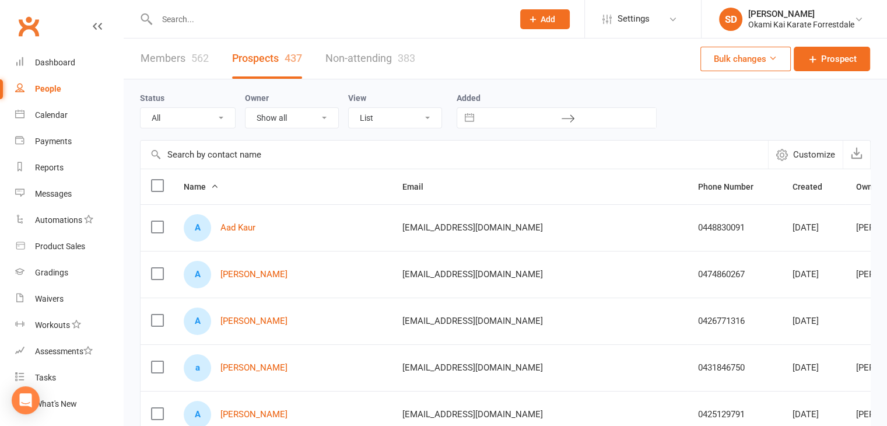
click at [285, 150] on input "text" at bounding box center [454, 155] width 627 height 28
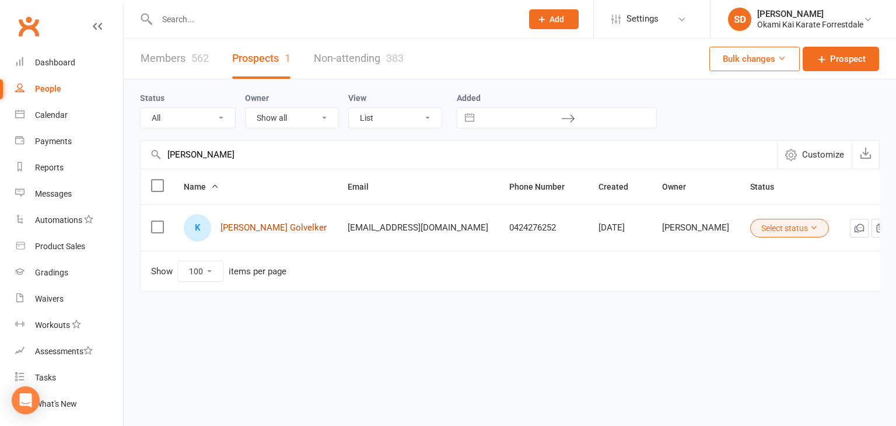
type input "kaveer"
click at [240, 227] on link "Kaveer Golvelker" at bounding box center [273, 228] width 106 height 10
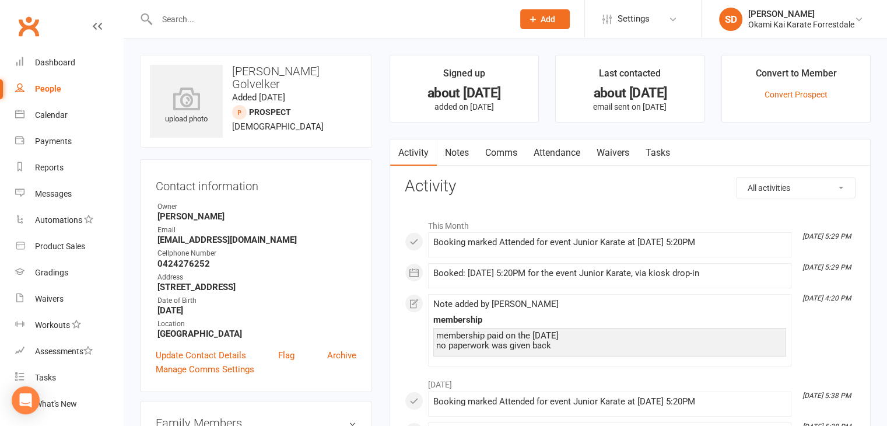
click at [560, 151] on link "Attendance" at bounding box center [556, 152] width 63 height 27
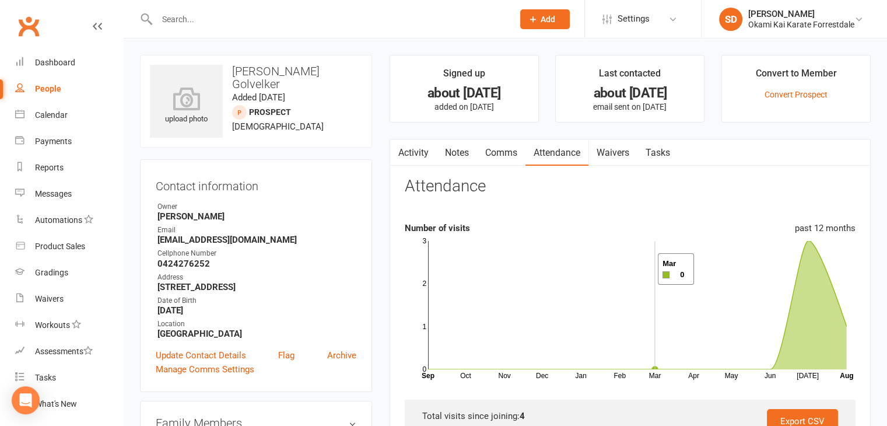
click at [643, 269] on rect at bounding box center [637, 305] width 419 height 128
click at [805, 92] on link "Convert Prospect" at bounding box center [795, 94] width 63 height 9
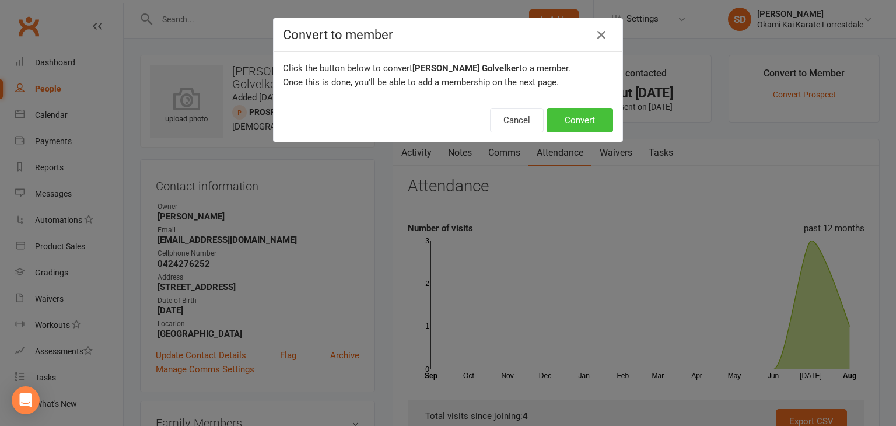
click at [566, 116] on button "Convert" at bounding box center [579, 120] width 66 height 24
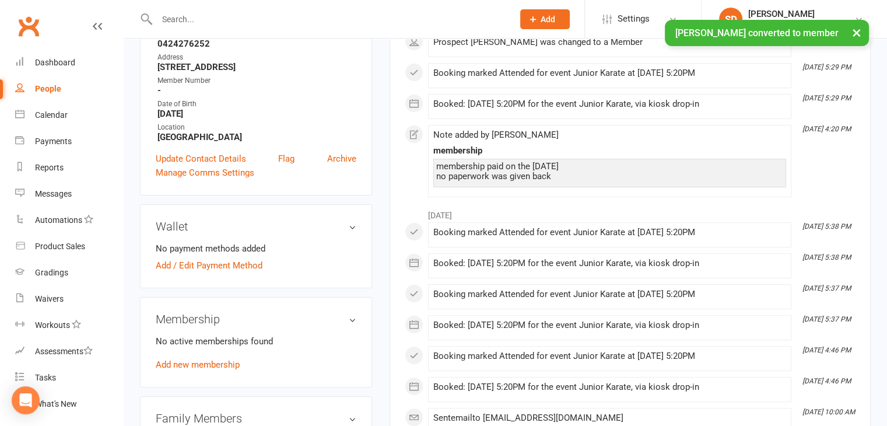
scroll to position [240, 0]
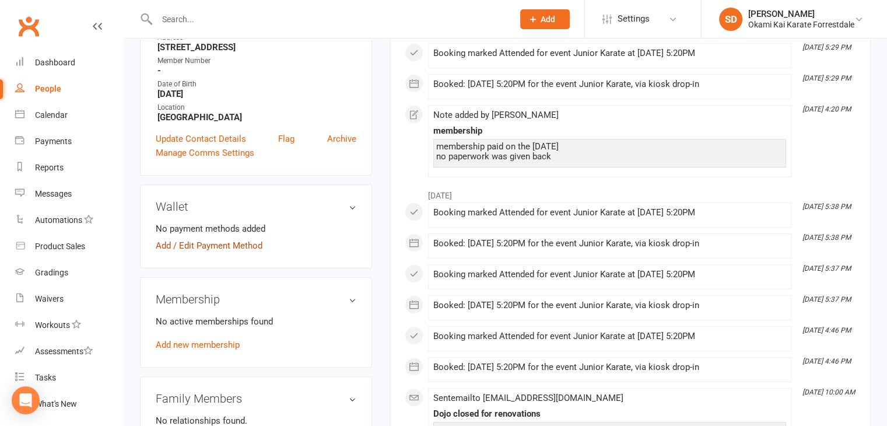
click at [205, 252] on link "Add / Edit Payment Method" at bounding box center [209, 245] width 107 height 14
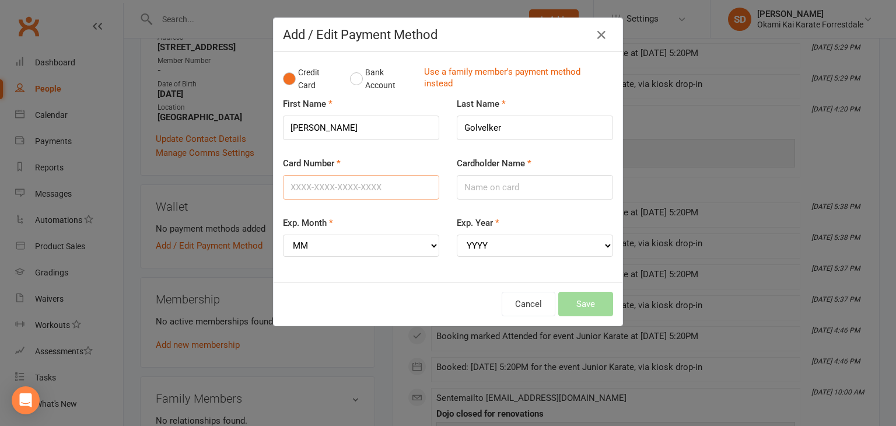
click at [348, 188] on input "Card Number" at bounding box center [361, 187] width 156 height 24
type input "4564680414695980"
type input "Priyanka Shastri"
click at [427, 248] on select "MM 01 02 03 04 05 06 07 08 09 10 11 12" at bounding box center [361, 245] width 156 height 22
select select "09"
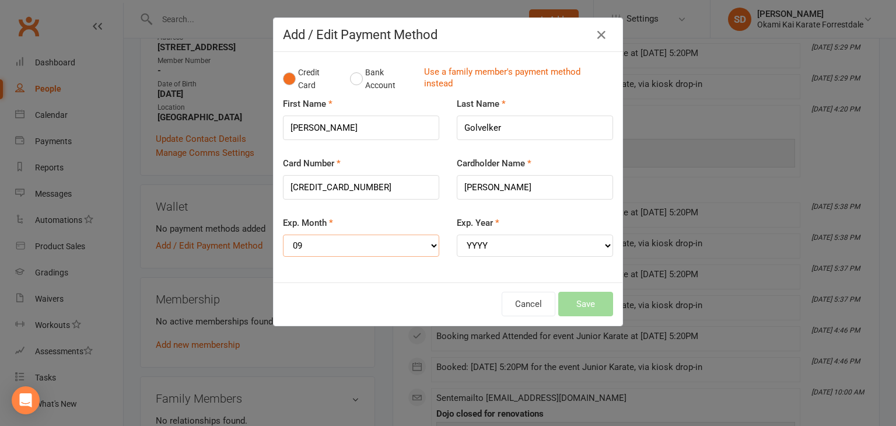
click at [283, 234] on select "MM 01 02 03 04 05 06 07 08 09 10 11 12" at bounding box center [361, 245] width 156 height 22
click at [606, 241] on select "YYYY 2025 2026 2027 2028 2029 2030 2031 2032 2033 2034" at bounding box center [535, 245] width 156 height 22
select select "2029"
click at [457, 234] on select "YYYY 2025 2026 2027 2028 2029 2030 2031 2032 2033 2034" at bounding box center [535, 245] width 156 height 22
click at [574, 306] on button "Save" at bounding box center [585, 304] width 55 height 24
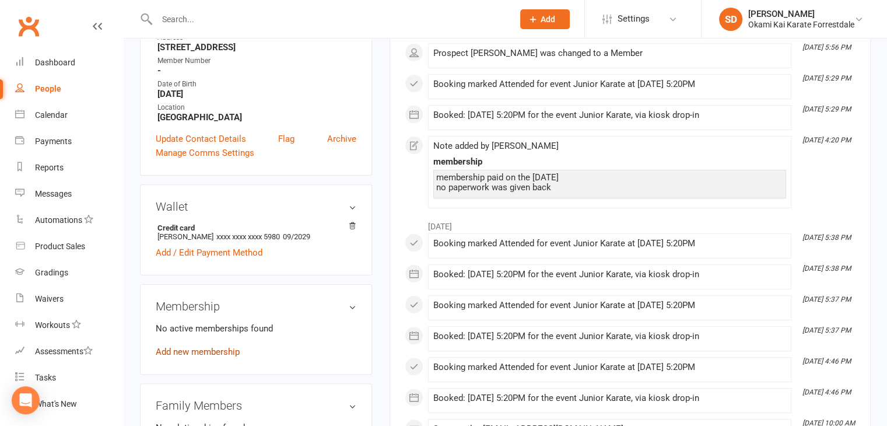
click at [216, 357] on link "Add new membership" at bounding box center [198, 351] width 84 height 10
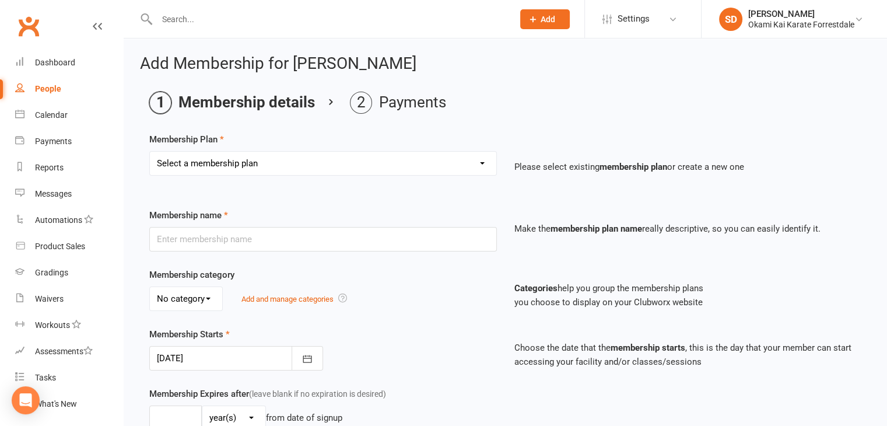
click at [483, 167] on select "Select a membership plan Create new Membership Plan Unlimited Training - fortni…" at bounding box center [323, 163] width 346 height 23
select select "16"
click at [150, 152] on select "Select a membership plan Create new Membership Plan Unlimited Training - fortni…" at bounding box center [323, 163] width 346 height 23
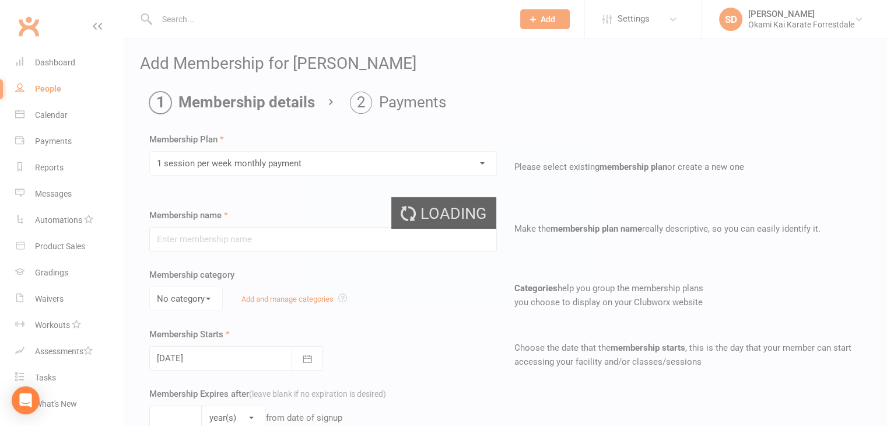
type input "1 session per week monthly payment"
select select "0"
type input "10"
type input "1"
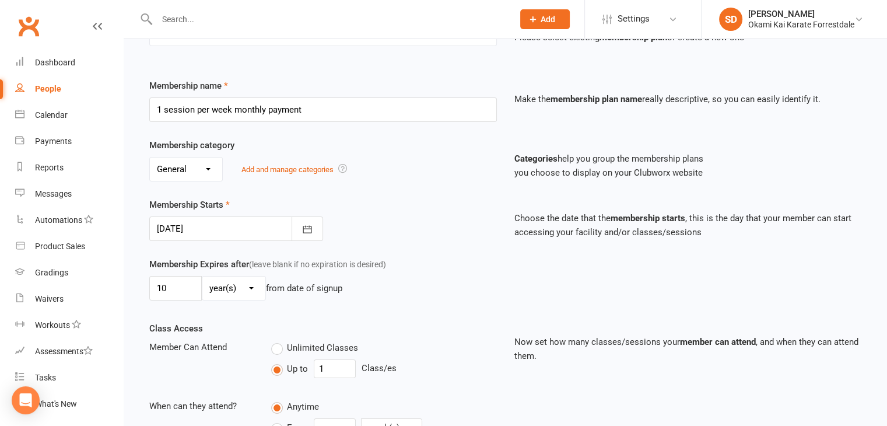
scroll to position [136, 0]
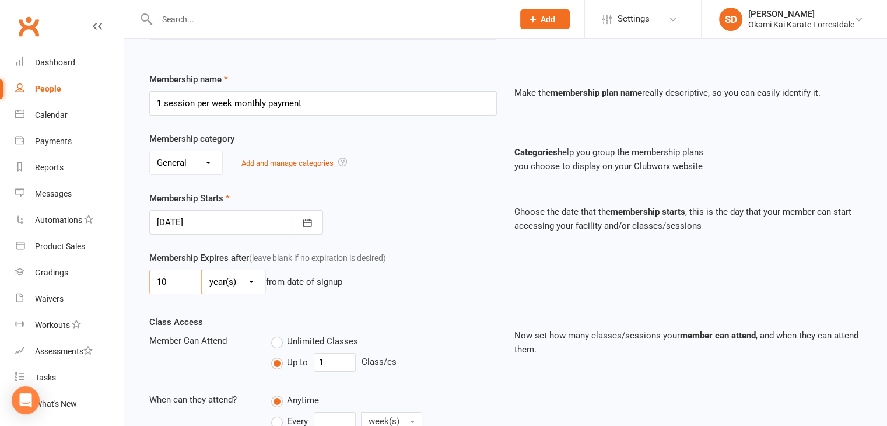
click at [171, 283] on input "10" at bounding box center [175, 281] width 52 height 24
type input "1"
click at [414, 318] on div "Class Access Member Can Attend Unlimited Classes Up to 1 Class/es When can they…" at bounding box center [323, 383] width 365 height 136
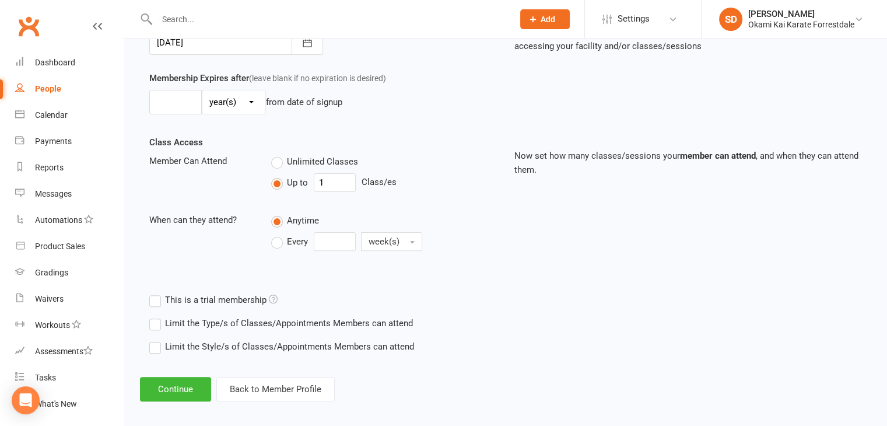
scroll to position [322, 0]
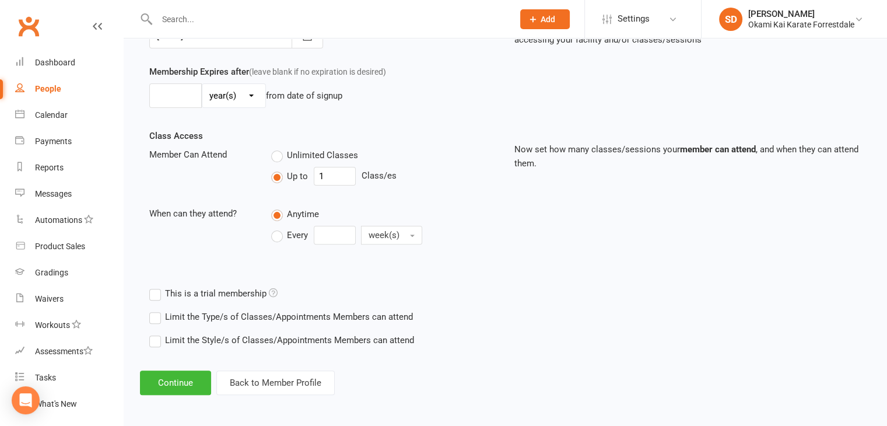
click at [273, 234] on label "Every" at bounding box center [289, 235] width 37 height 14
click at [273, 226] on input "Every" at bounding box center [275, 226] width 8 height 0
click at [329, 233] on input "0" at bounding box center [335, 235] width 42 height 19
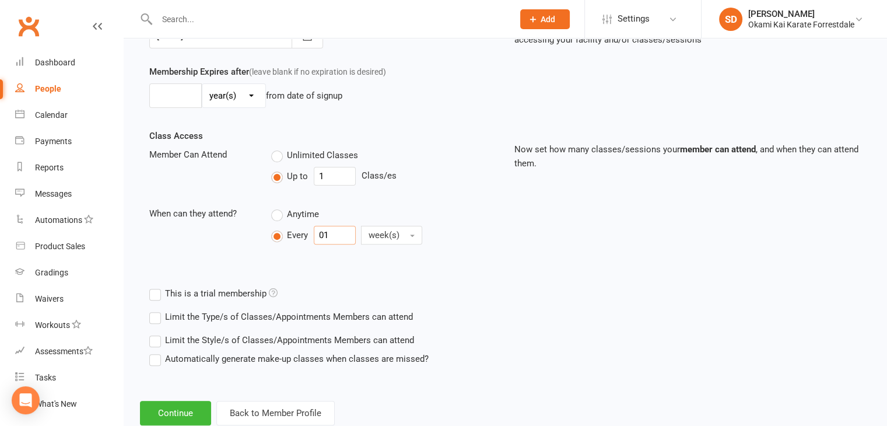
type input "0"
type input "1"
click at [150, 357] on label "Automatically generate make-up classes when classes are missed?" at bounding box center [288, 359] width 279 height 14
click at [150, 352] on input "Automatically generate make-up classes when classes are missed?" at bounding box center [153, 352] width 8 height 0
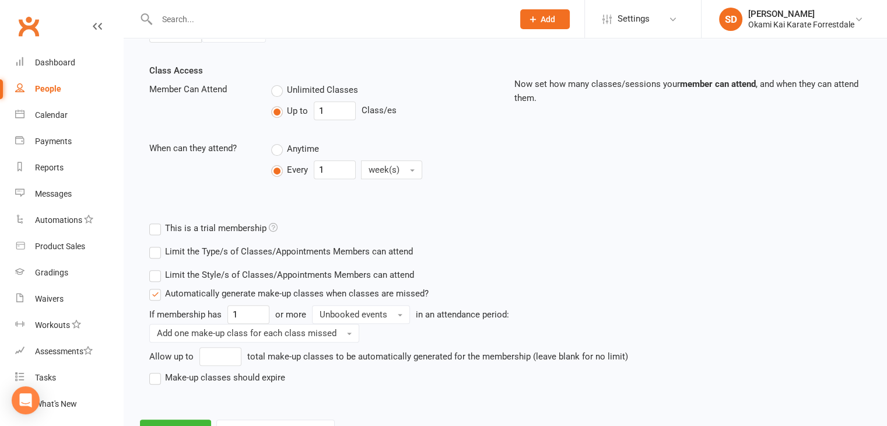
scroll to position [436, 0]
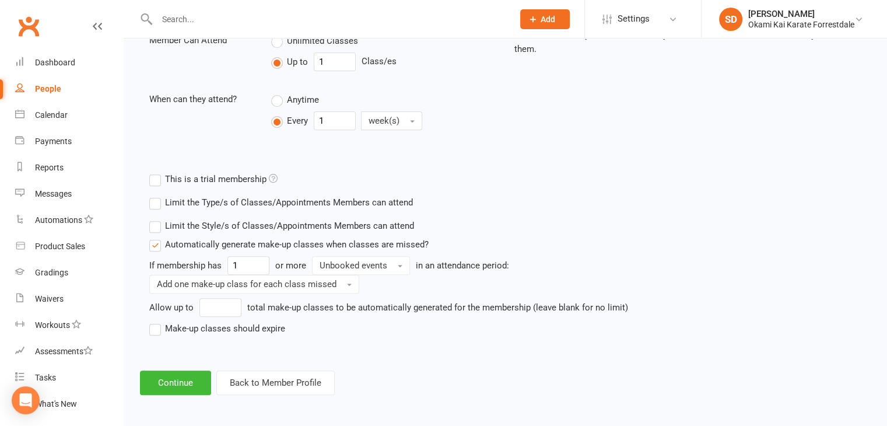
click at [189, 367] on div "Add Membership for Kaveer Golvelker Membership details Payments Membership Plan…" at bounding box center [505, 6] width 763 height 809
click at [188, 378] on button "Continue" at bounding box center [175, 382] width 71 height 24
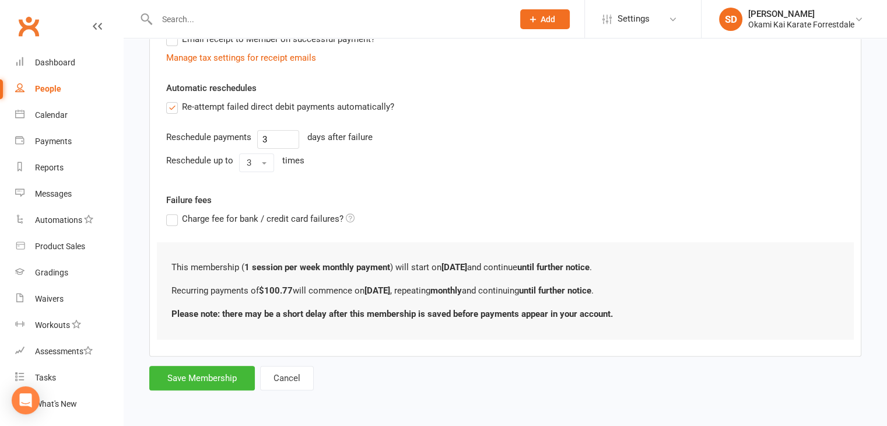
scroll to position [0, 0]
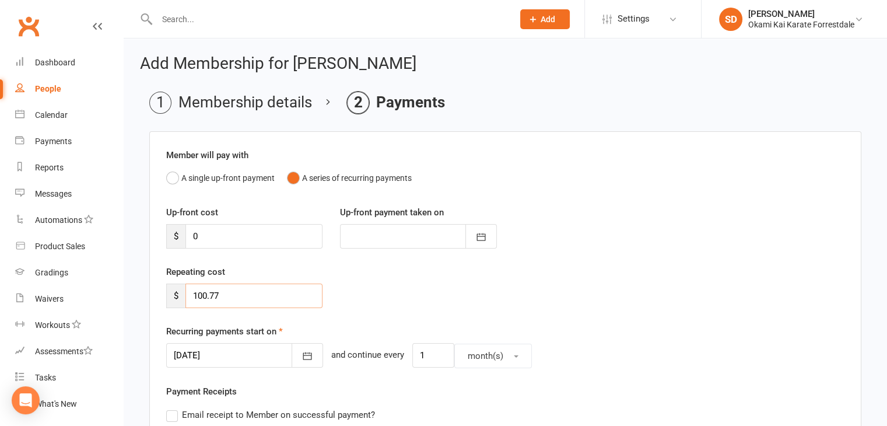
click at [247, 294] on input "100.77" at bounding box center [253, 295] width 137 height 24
type input "108.72"
click at [301, 355] on icon "button" at bounding box center [307, 356] width 12 height 12
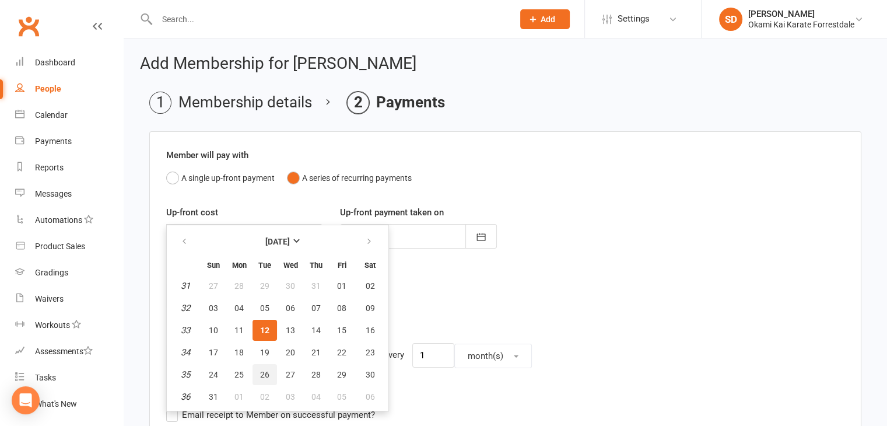
click at [264, 373] on span "26" at bounding box center [264, 374] width 9 height 9
type input "26 Aug 2025"
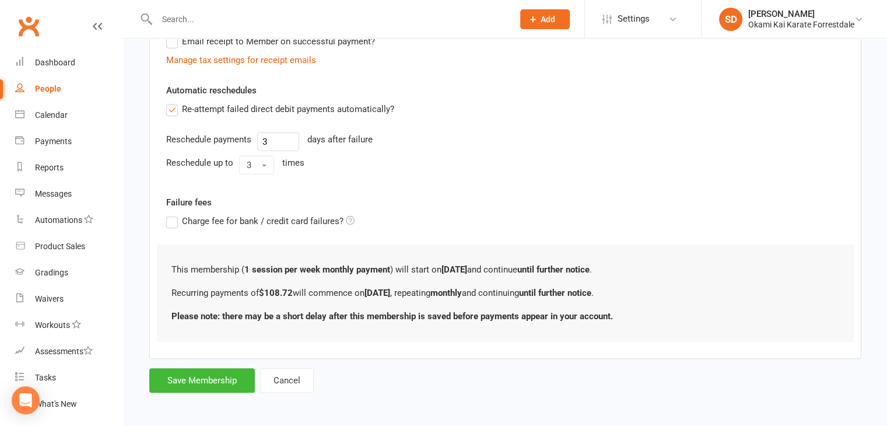
scroll to position [374, 0]
click at [212, 383] on button "Save Membership" at bounding box center [202, 379] width 106 height 24
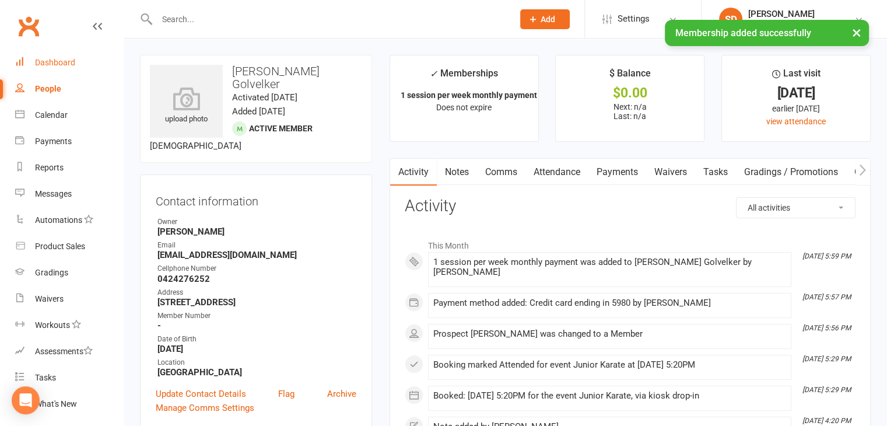
click at [70, 64] on div "Dashboard" at bounding box center [55, 62] width 40 height 9
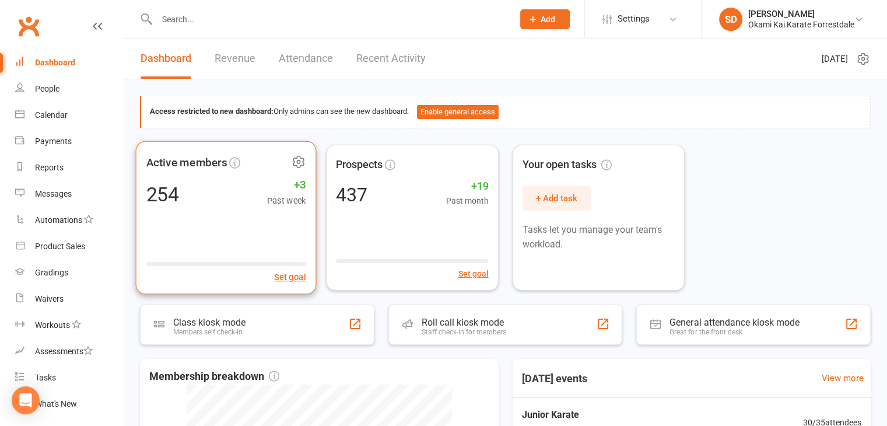
click at [297, 159] on icon at bounding box center [299, 161] width 15 height 15
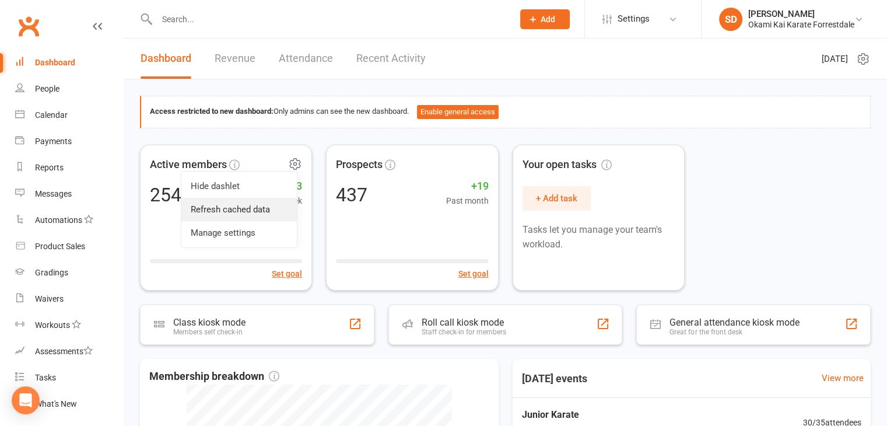
click at [241, 212] on link "Refresh cached data" at bounding box center [238, 209] width 115 height 23
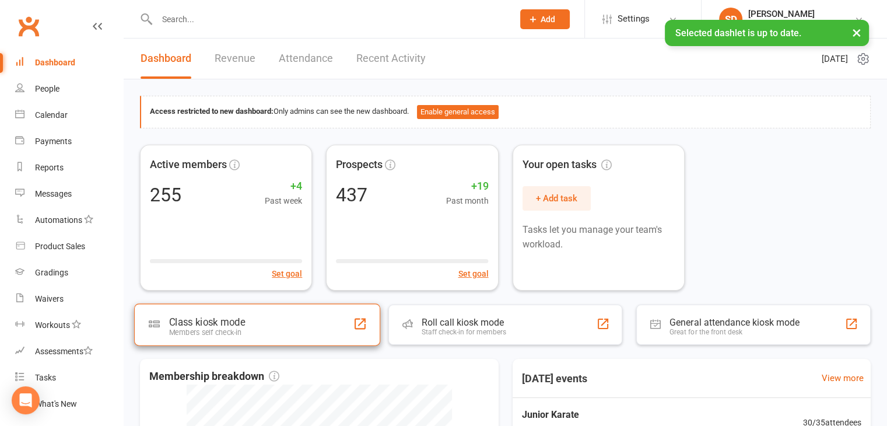
click at [247, 320] on div "Class kiosk mode Members self check-in" at bounding box center [257, 324] width 246 height 42
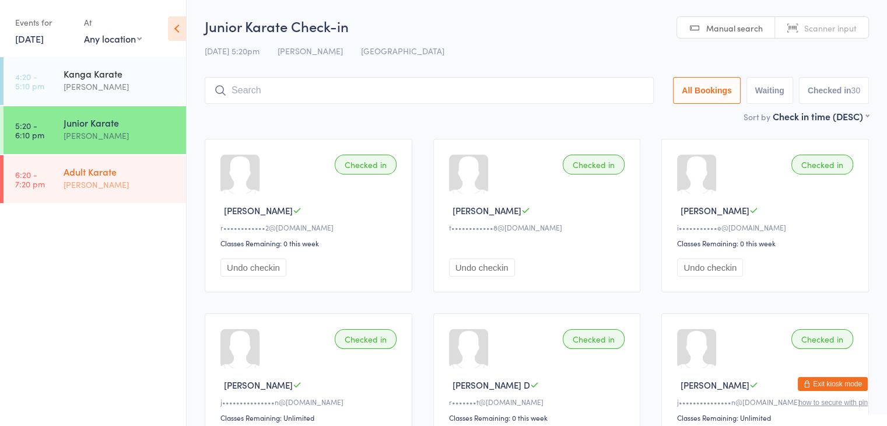
click at [164, 185] on div "[PERSON_NAME]" at bounding box center [120, 184] width 113 height 13
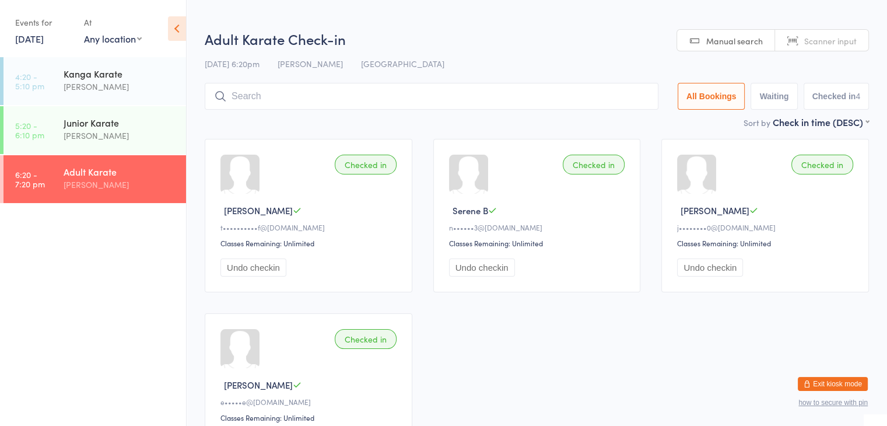
click at [334, 101] on input "search" at bounding box center [432, 96] width 454 height 27
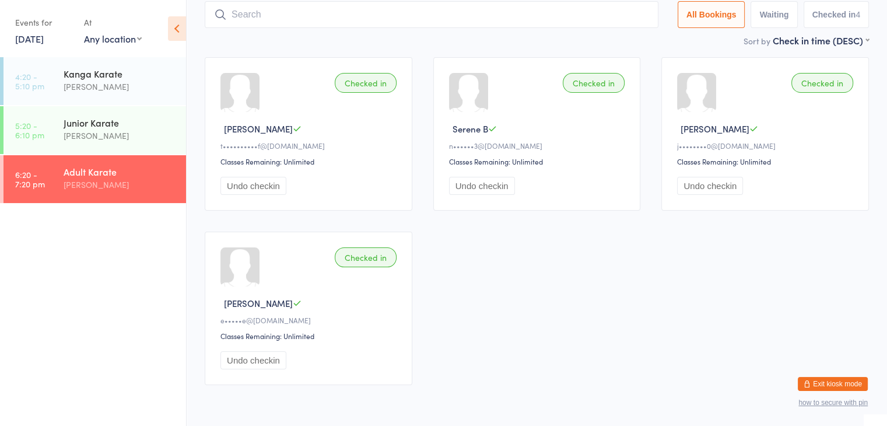
scroll to position [83, 0]
